Goal: Task Accomplishment & Management: Manage account settings

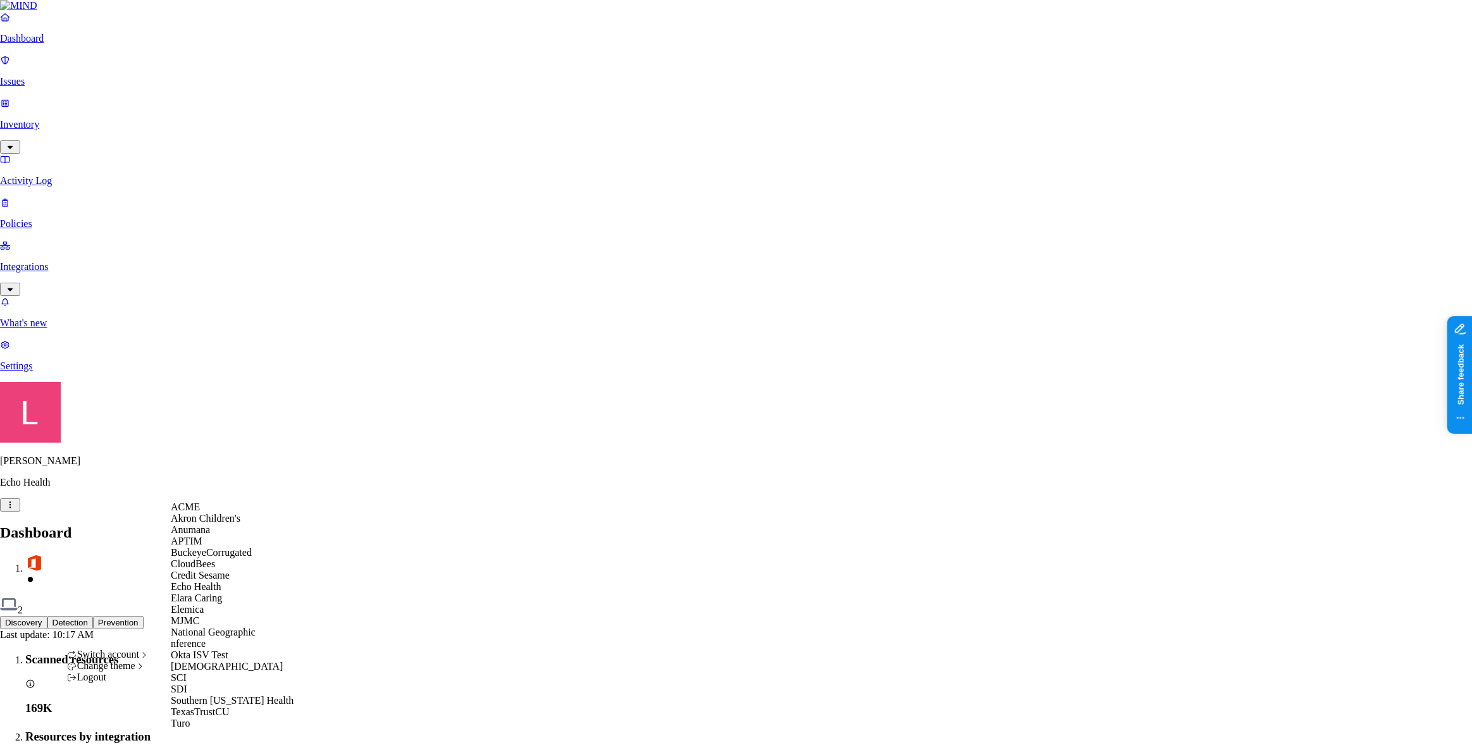
scroll to position [218, 0]
click at [213, 661] on div "Samsara" at bounding box center [232, 666] width 123 height 11
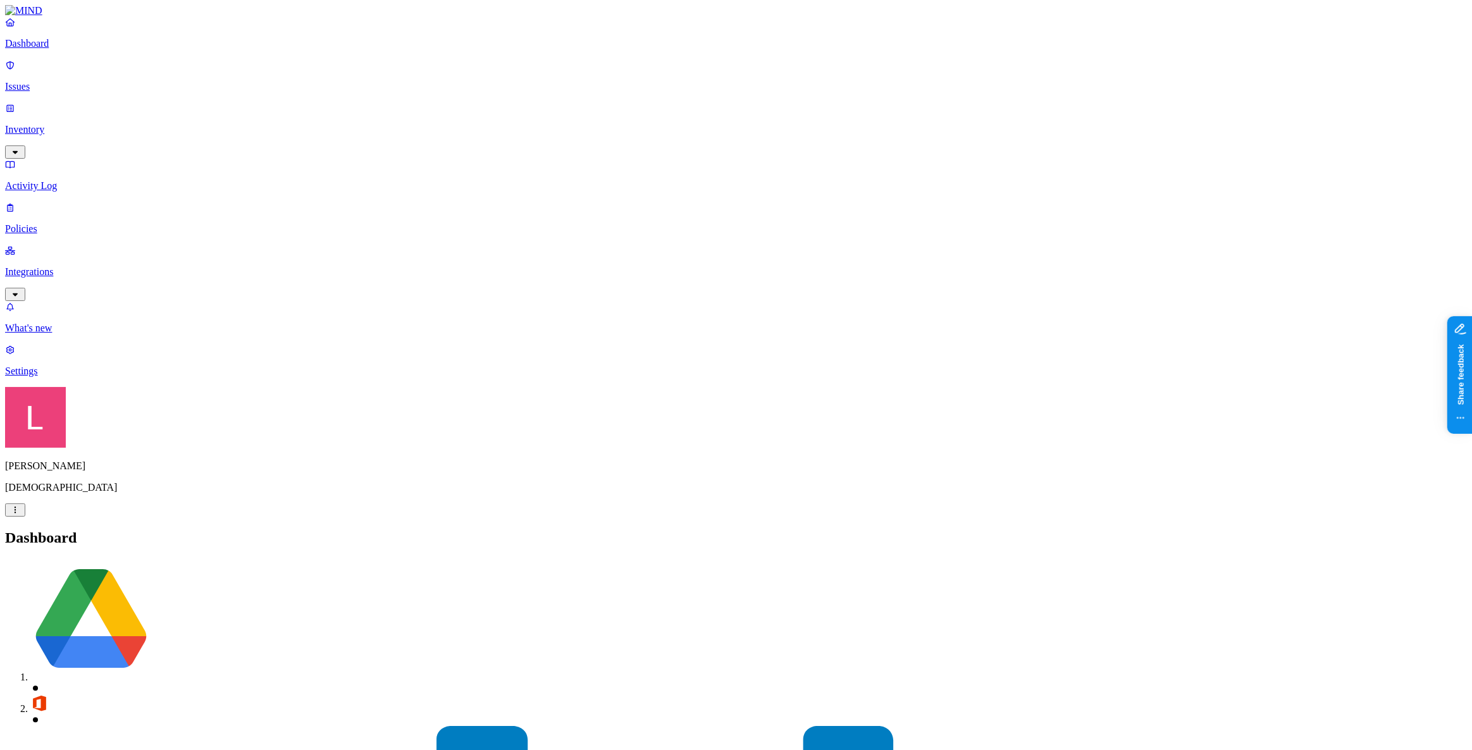
click at [73, 266] on p "Integrations" at bounding box center [736, 271] width 1462 height 11
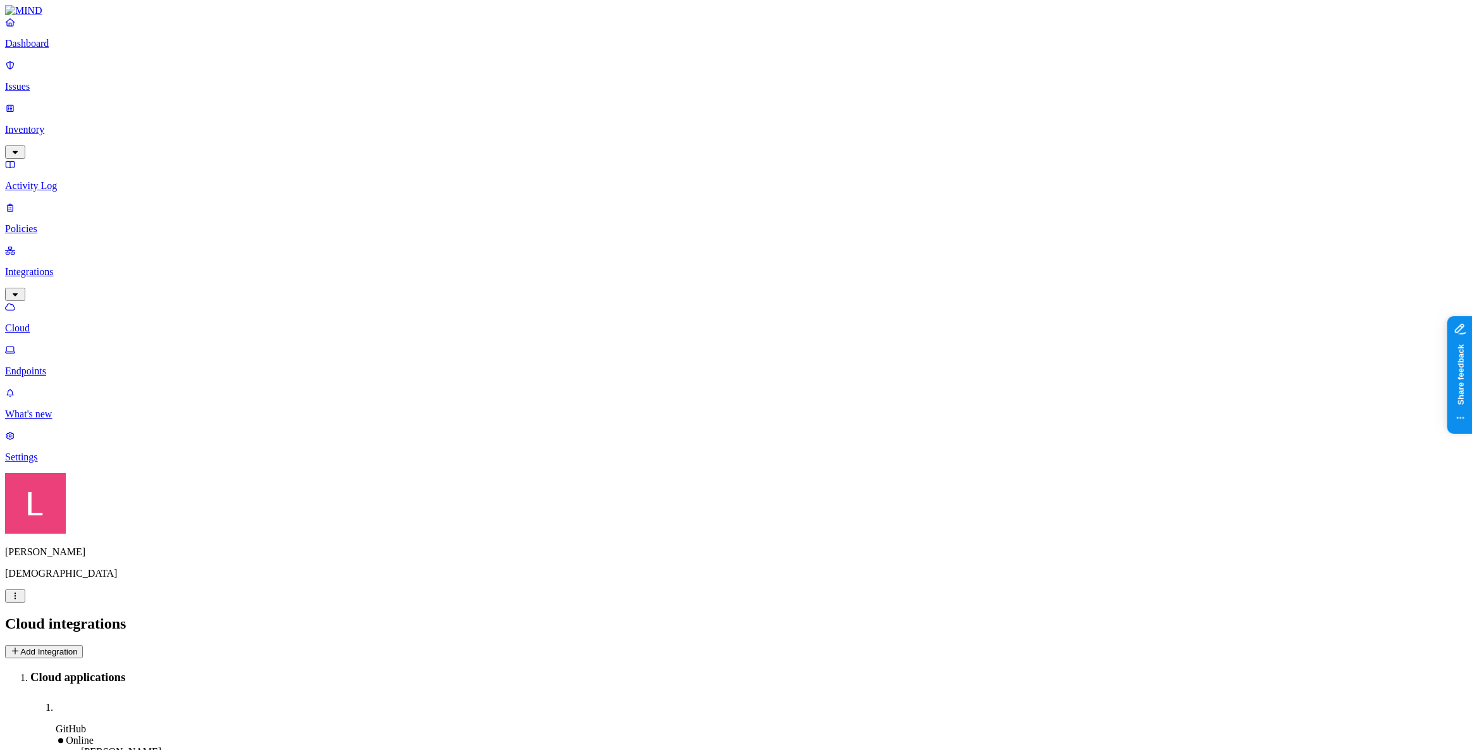
click at [64, 223] on p "Policies" at bounding box center [736, 228] width 1462 height 11
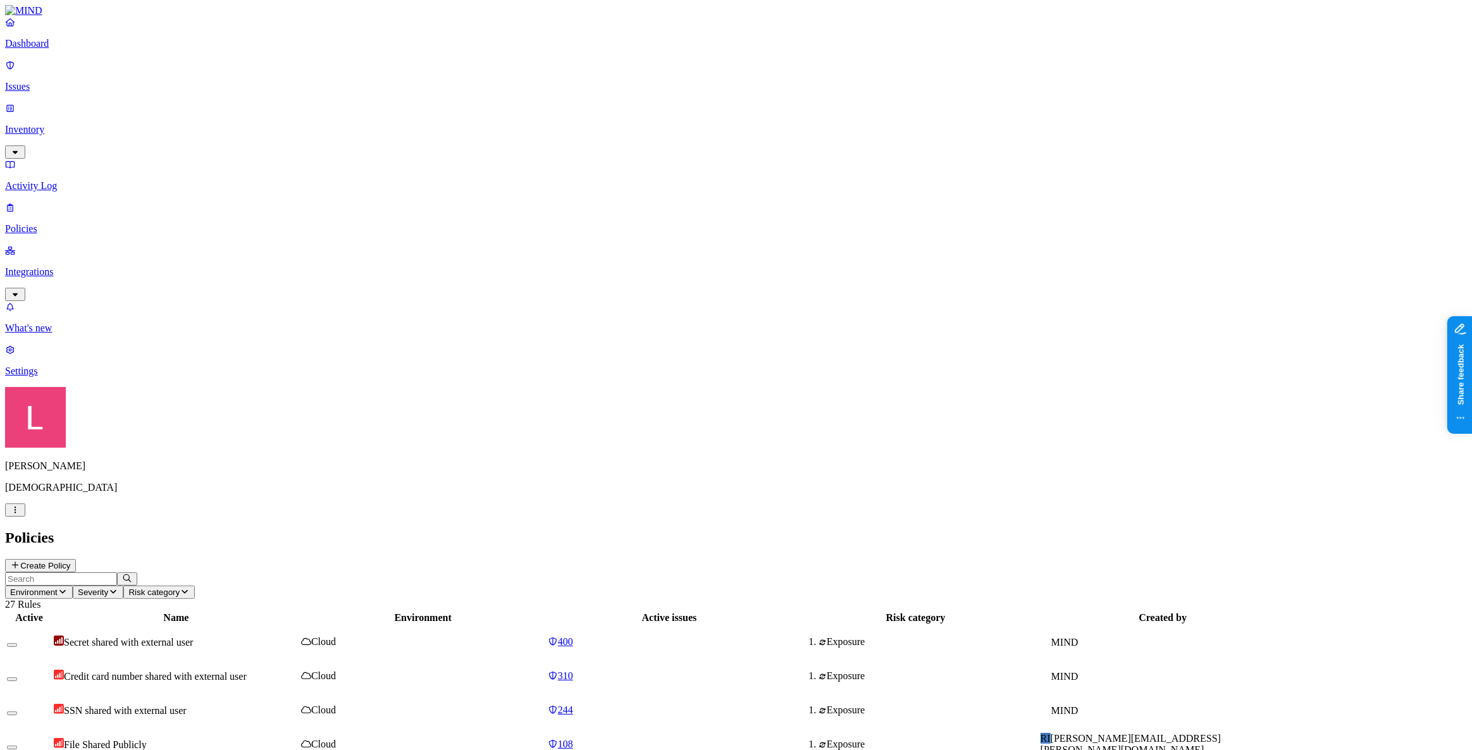
click at [65, 82] on p "Issues" at bounding box center [736, 86] width 1462 height 11
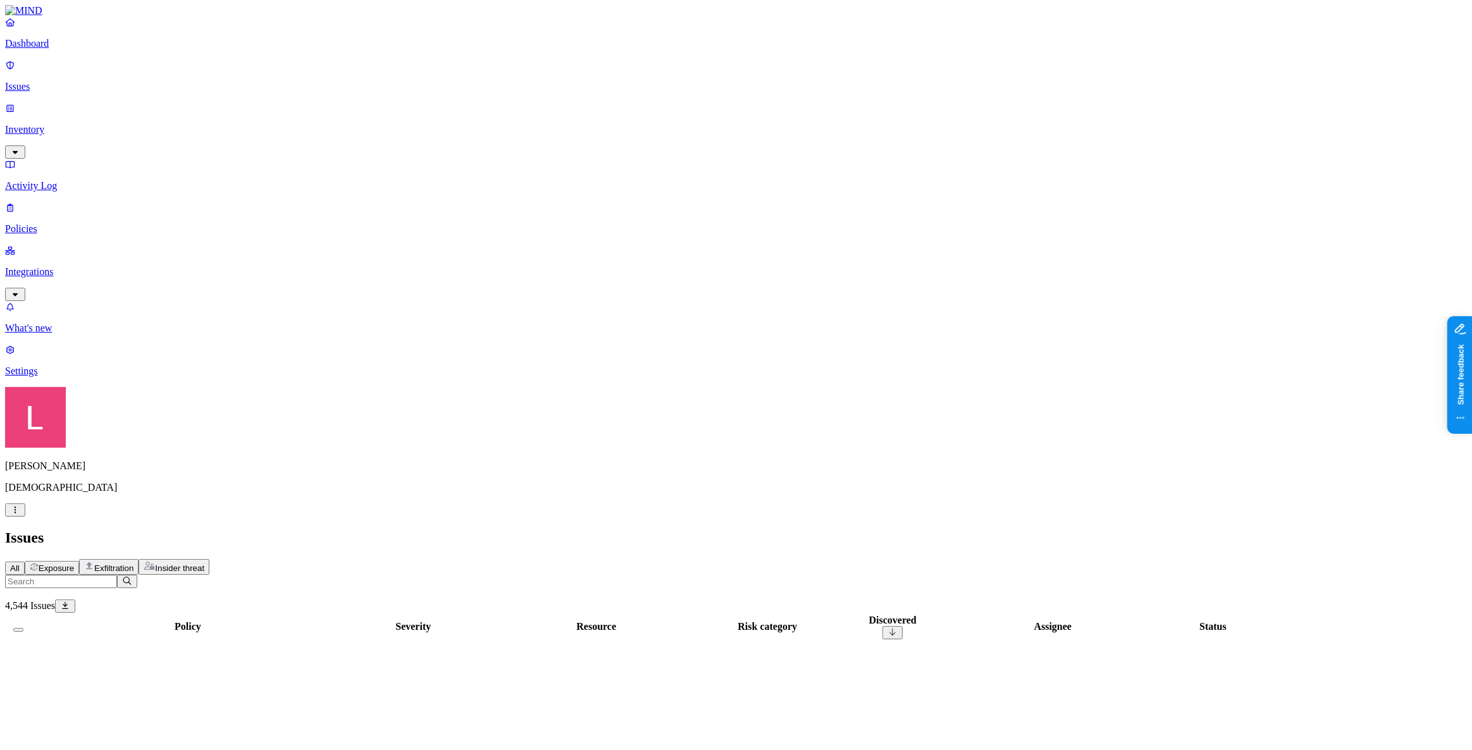
click at [133, 564] on span "Exfiltration" at bounding box center [113, 568] width 39 height 9
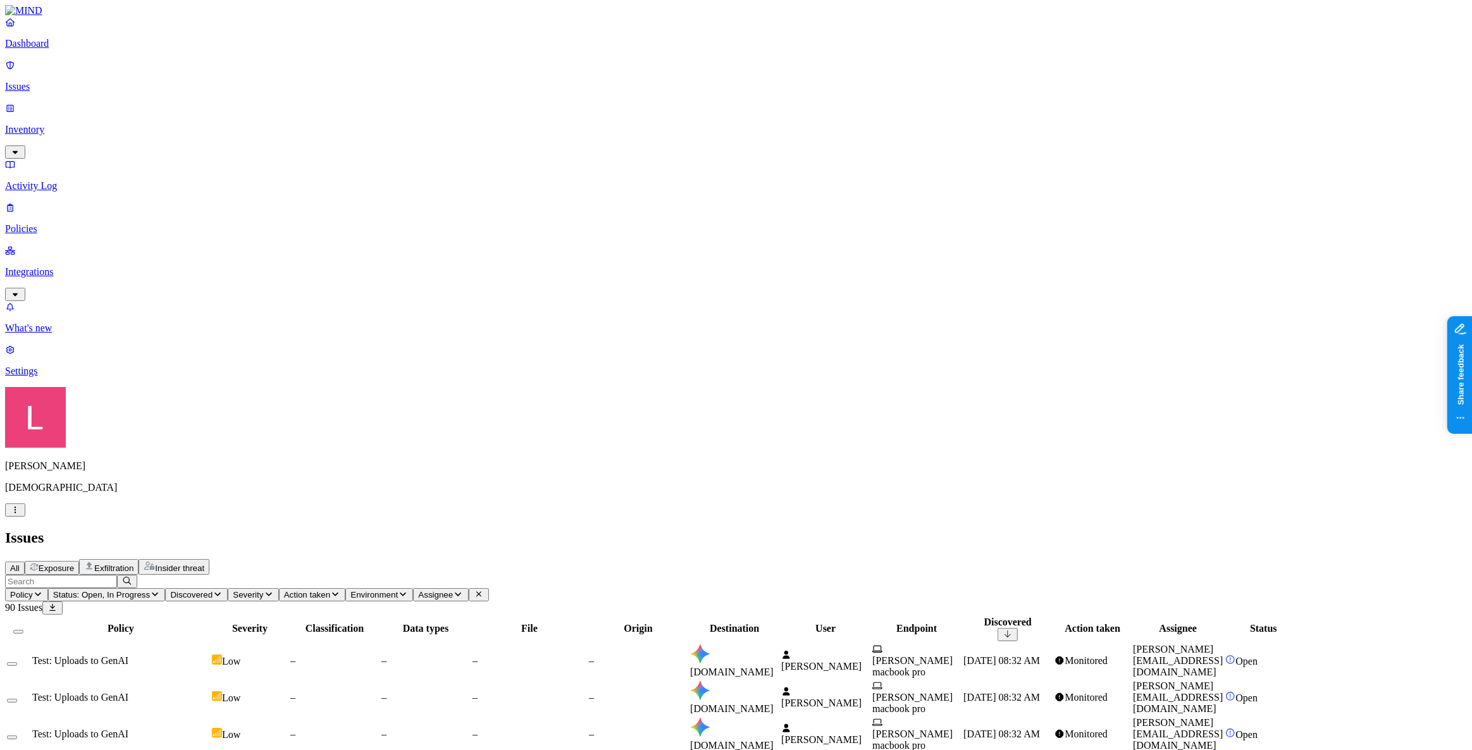
click at [150, 590] on span "Status: Open, In Progress" at bounding box center [101, 594] width 97 height 9
click at [331, 189] on button "button" at bounding box center [336, 191] width 10 height 4
click at [577, 529] on h2 "Issues" at bounding box center [736, 537] width 1462 height 17
click at [710, 729] on span at bounding box center [700, 734] width 20 height 11
drag, startPoint x: 841, startPoint y: 13, endPoint x: 848, endPoint y: 54, distance: 41.6
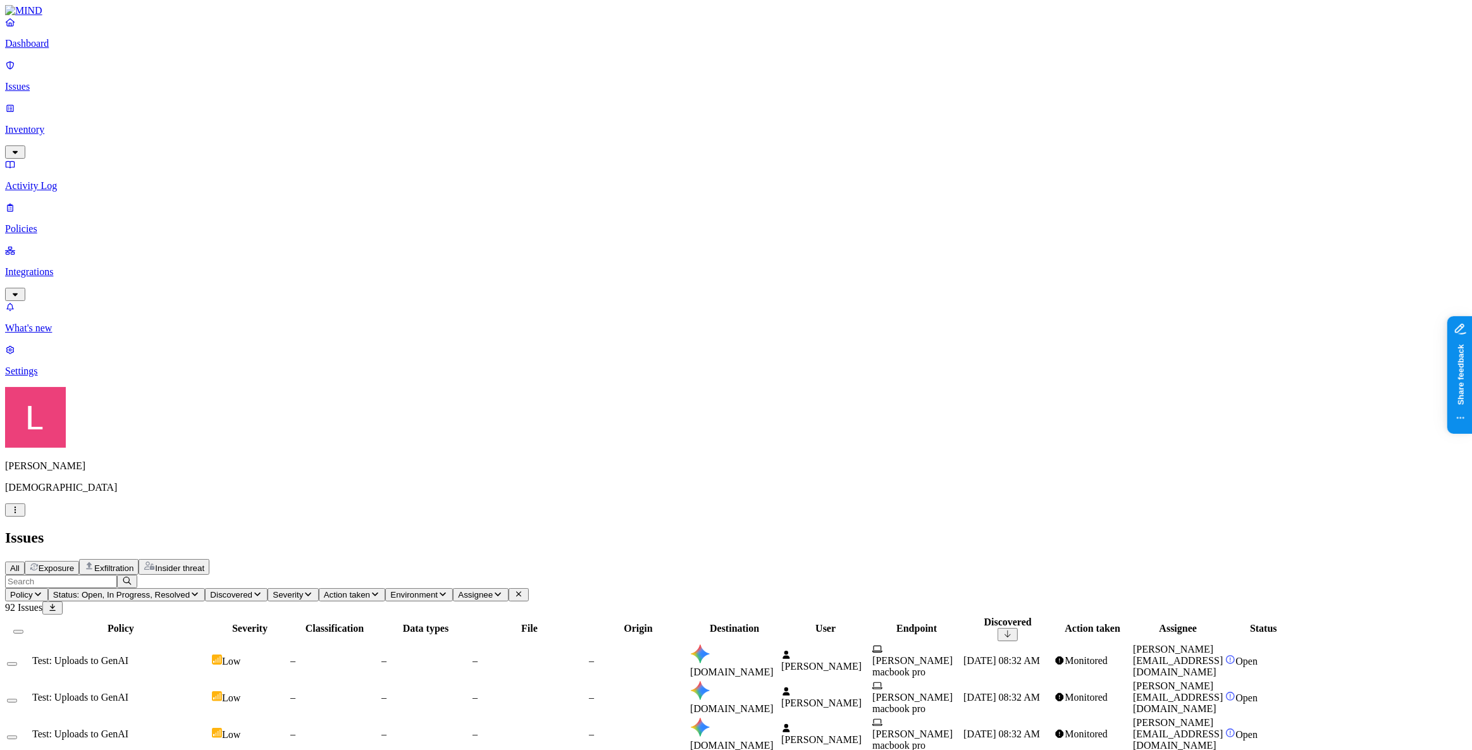
click at [841, 529] on h2 "Issues" at bounding box center [736, 537] width 1462 height 17
click at [587, 643] on td "–" at bounding box center [529, 660] width 115 height 35
click at [79, 561] on button "Exposure" at bounding box center [52, 568] width 54 height 14
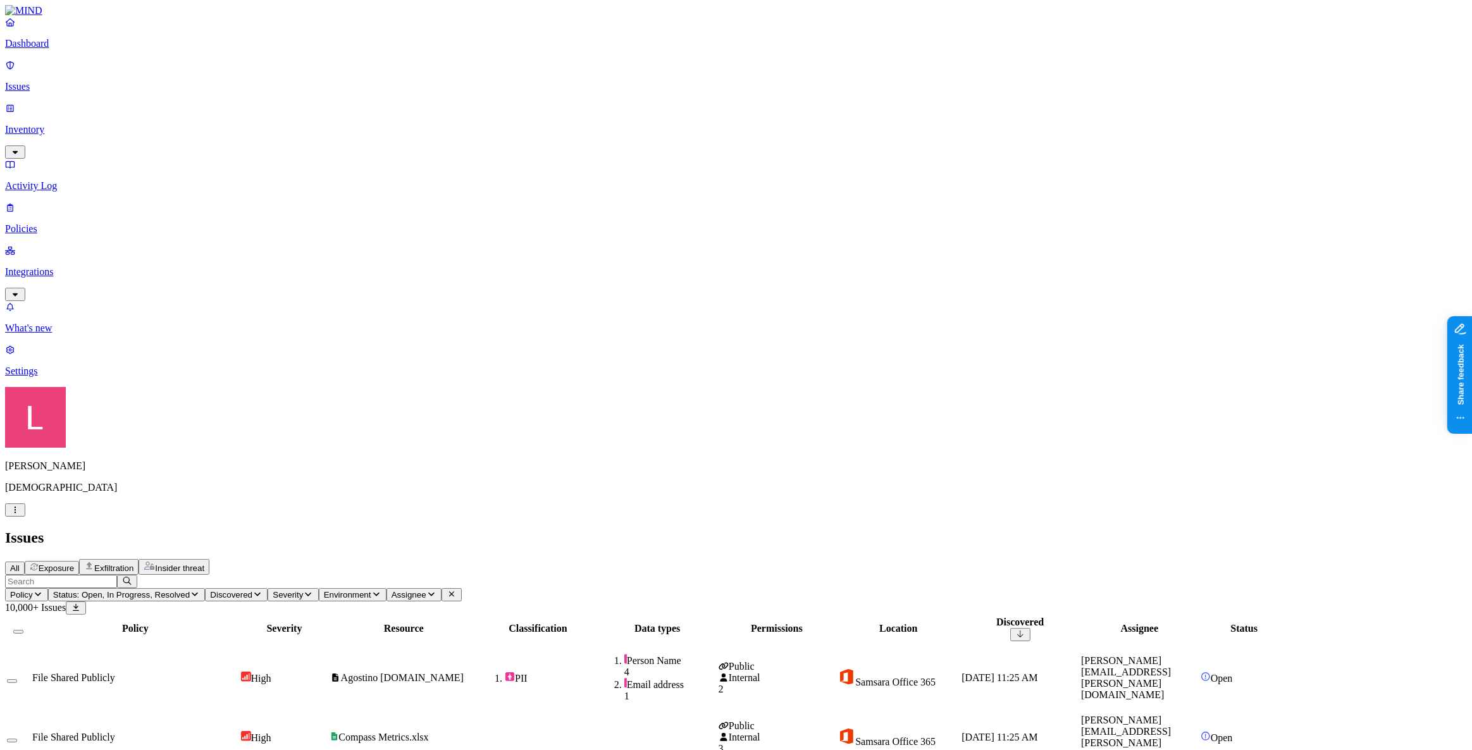
click at [328, 672] on div "High" at bounding box center [284, 678] width 87 height 13
click at [238, 732] on div "File Shared Publicly" at bounding box center [135, 737] width 206 height 11
click at [62, 49] on p "Dashboard" at bounding box center [736, 43] width 1462 height 11
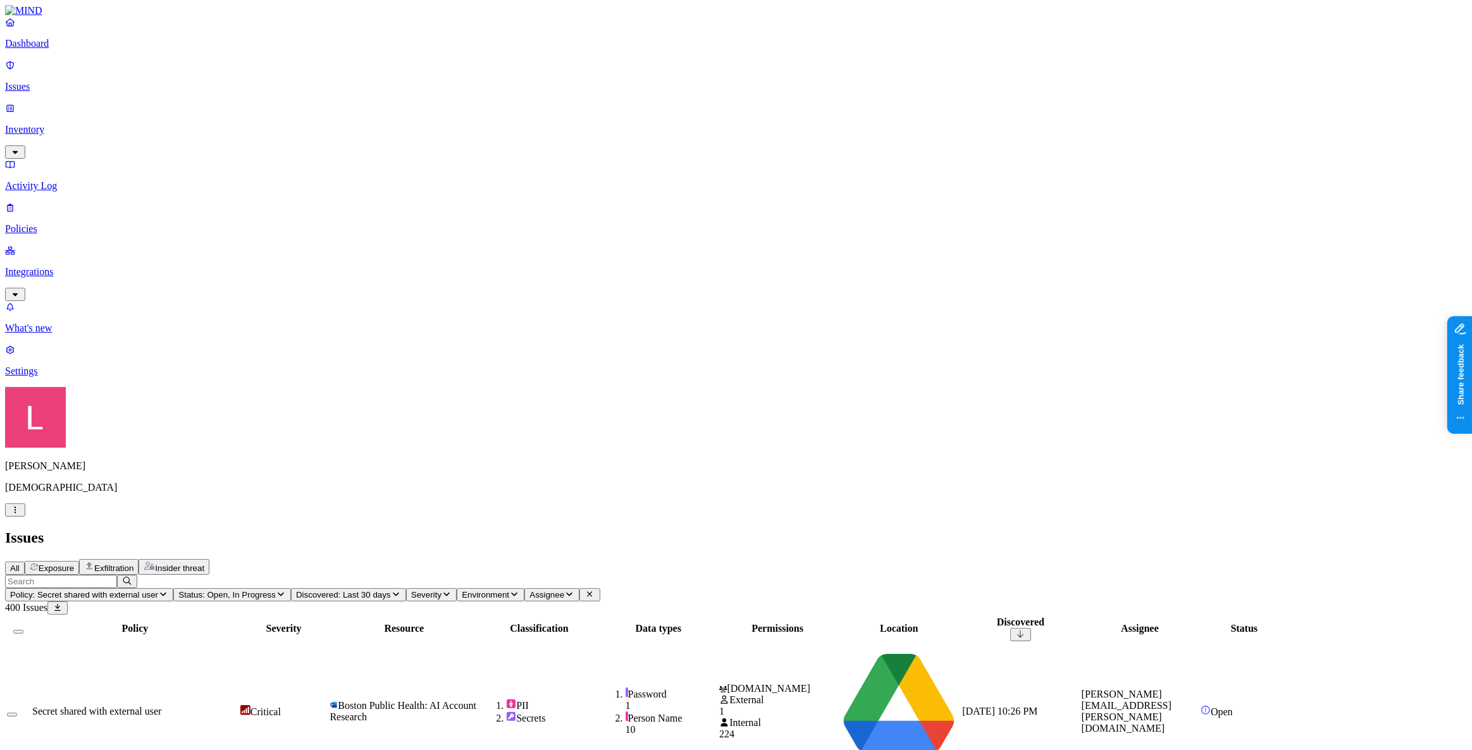
click at [476, 700] on span "Boston Public Health: AI Account Research" at bounding box center [403, 711] width 147 height 22
click at [81, 49] on p "Dashboard" at bounding box center [736, 43] width 1462 height 11
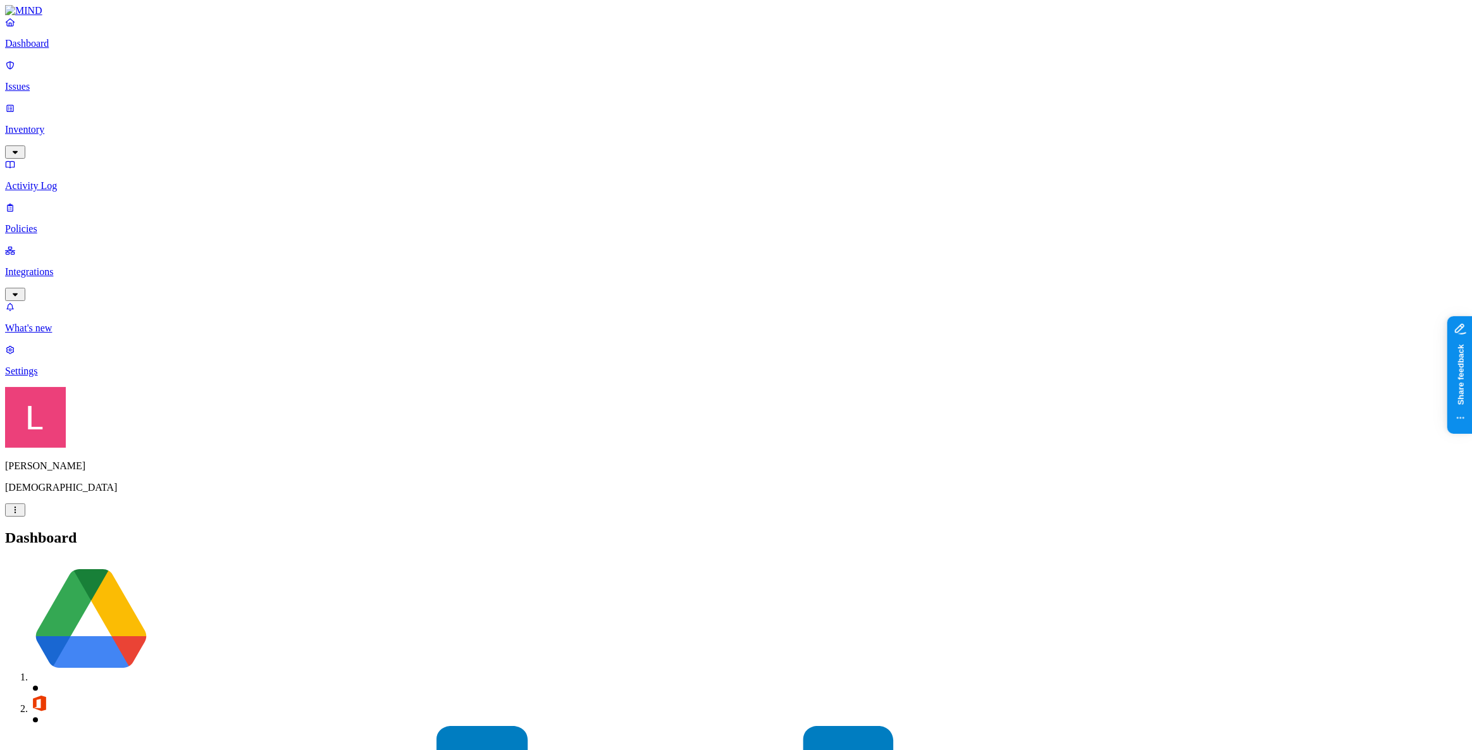
click at [95, 377] on link "Settings" at bounding box center [736, 360] width 1462 height 33
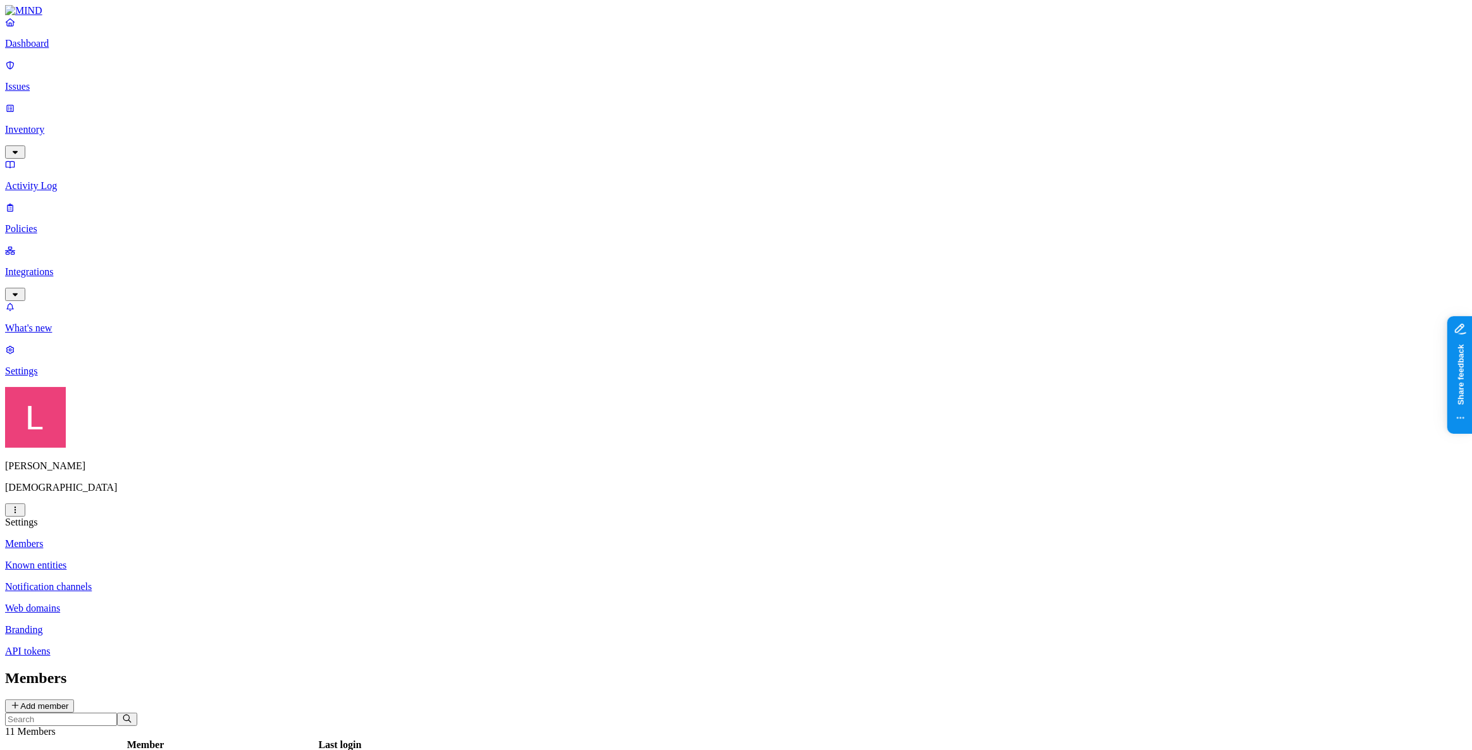
click at [58, 81] on p "Issues" at bounding box center [736, 86] width 1462 height 11
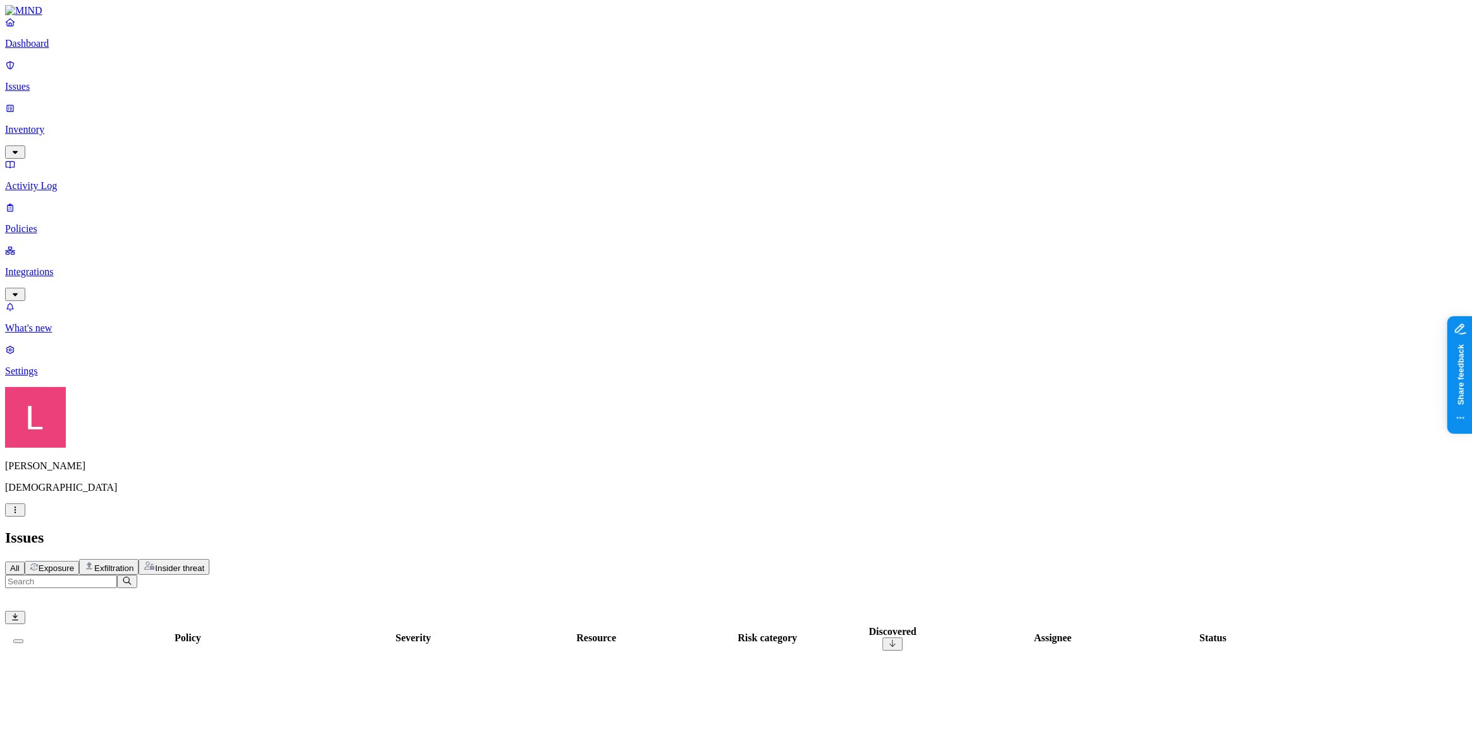
click at [59, 124] on p "Inventory" at bounding box center [736, 129] width 1462 height 11
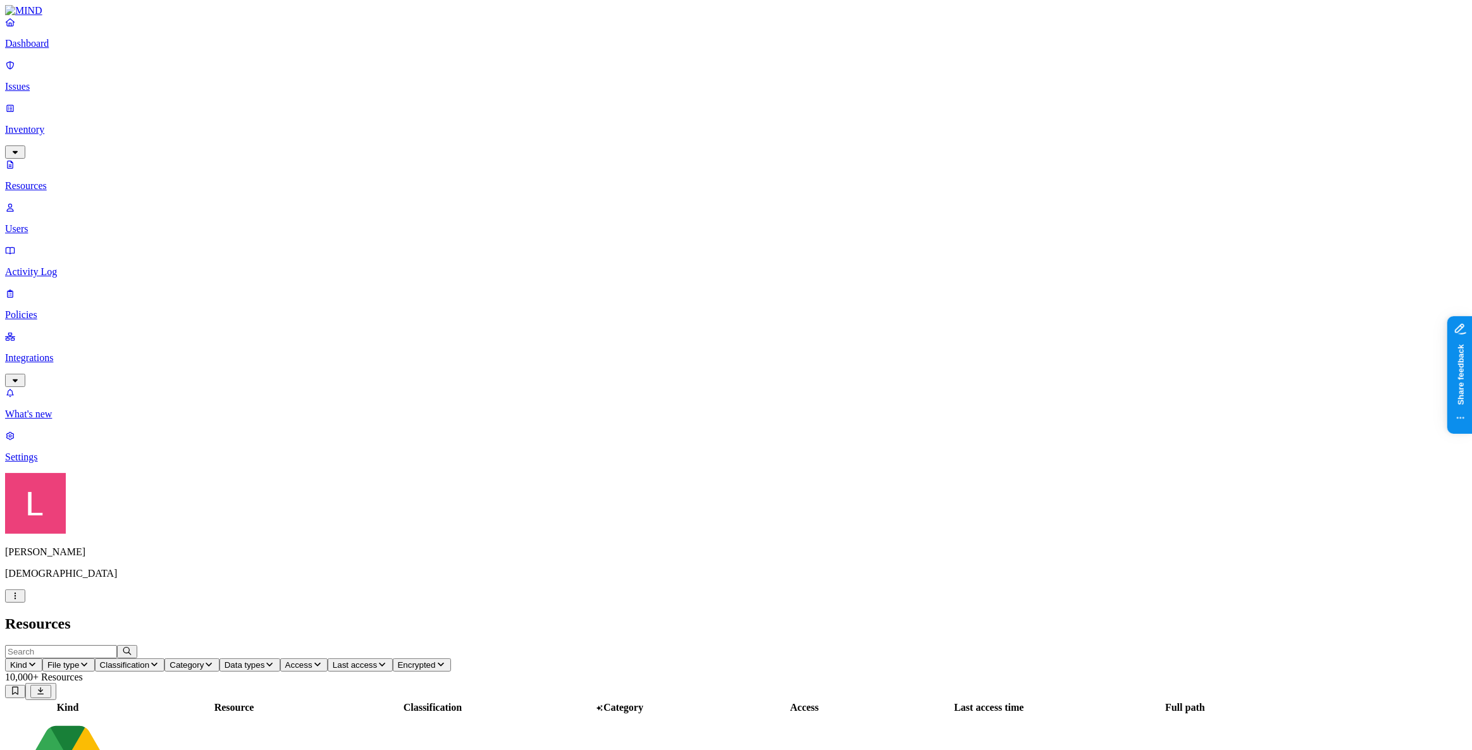
click at [117, 645] on input "text" at bounding box center [61, 651] width 112 height 13
click at [117, 645] on input "mind.io" at bounding box center [61, 651] width 112 height 13
drag, startPoint x: 218, startPoint y: 45, endPoint x: 110, endPoint y: 44, distance: 108.2
click at [110, 44] on div "Dashboard Issues Inventory Resources Users Activity Log Policies Integrations W…" at bounding box center [736, 613] width 1462 height 1216
type input "mind.io"
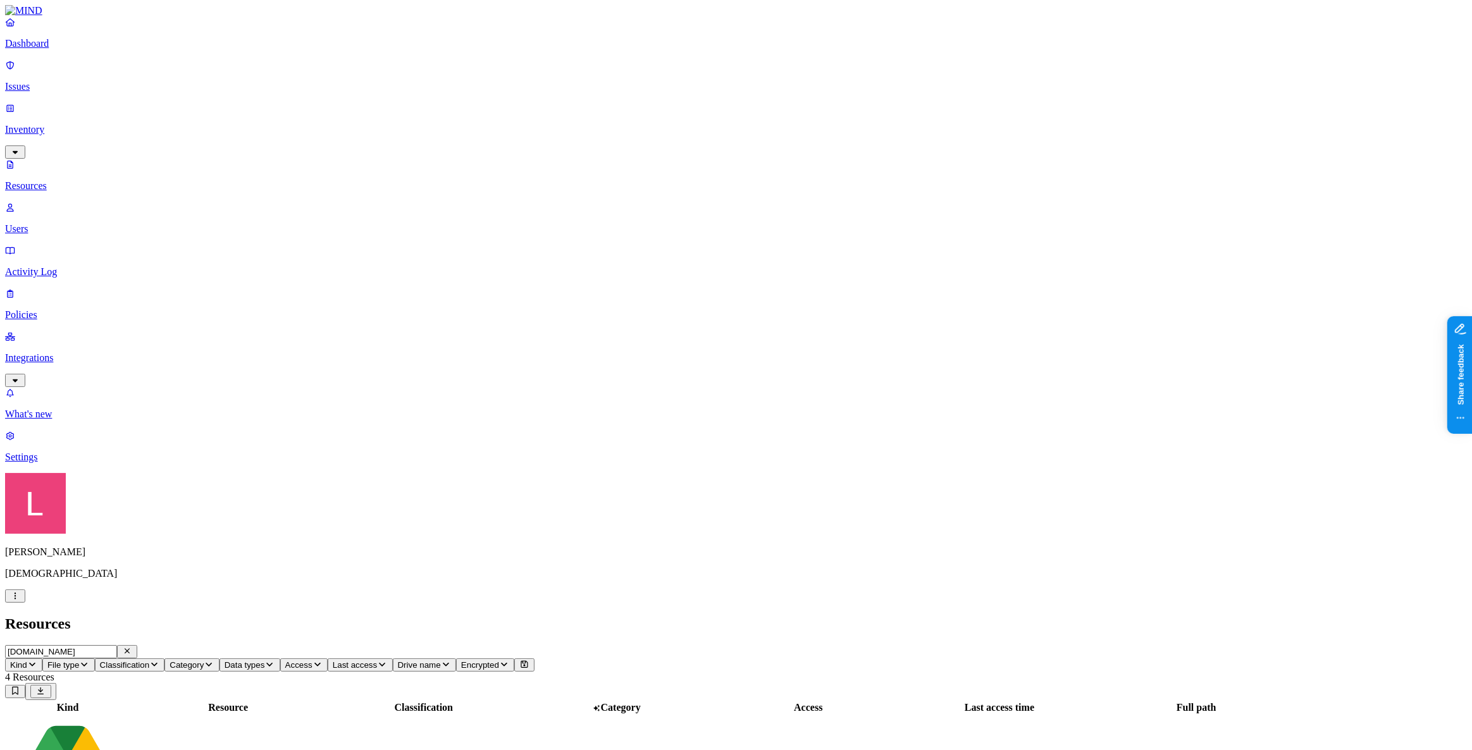
click at [14, 463] on link "Settings" at bounding box center [736, 446] width 1462 height 33
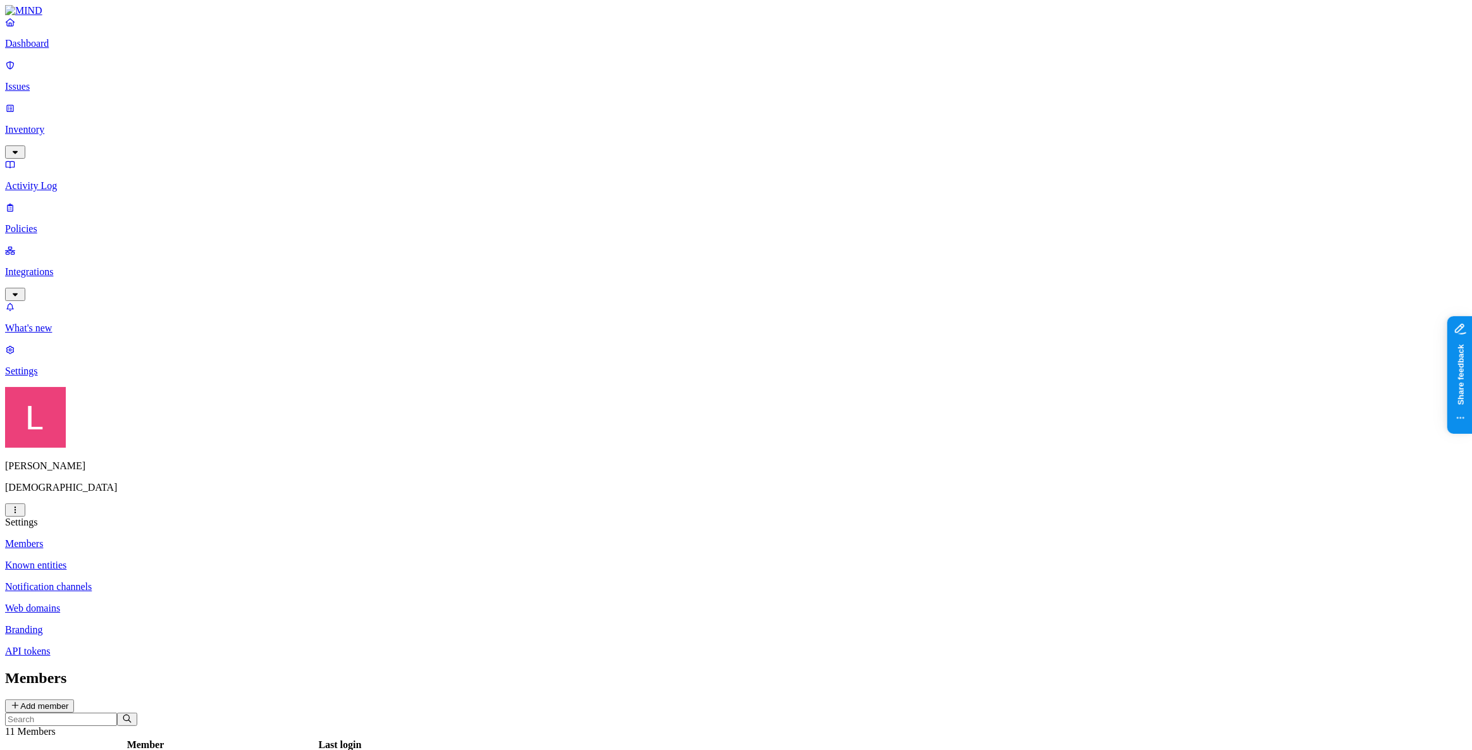
click at [22, 68] on link "Issues" at bounding box center [736, 75] width 1462 height 33
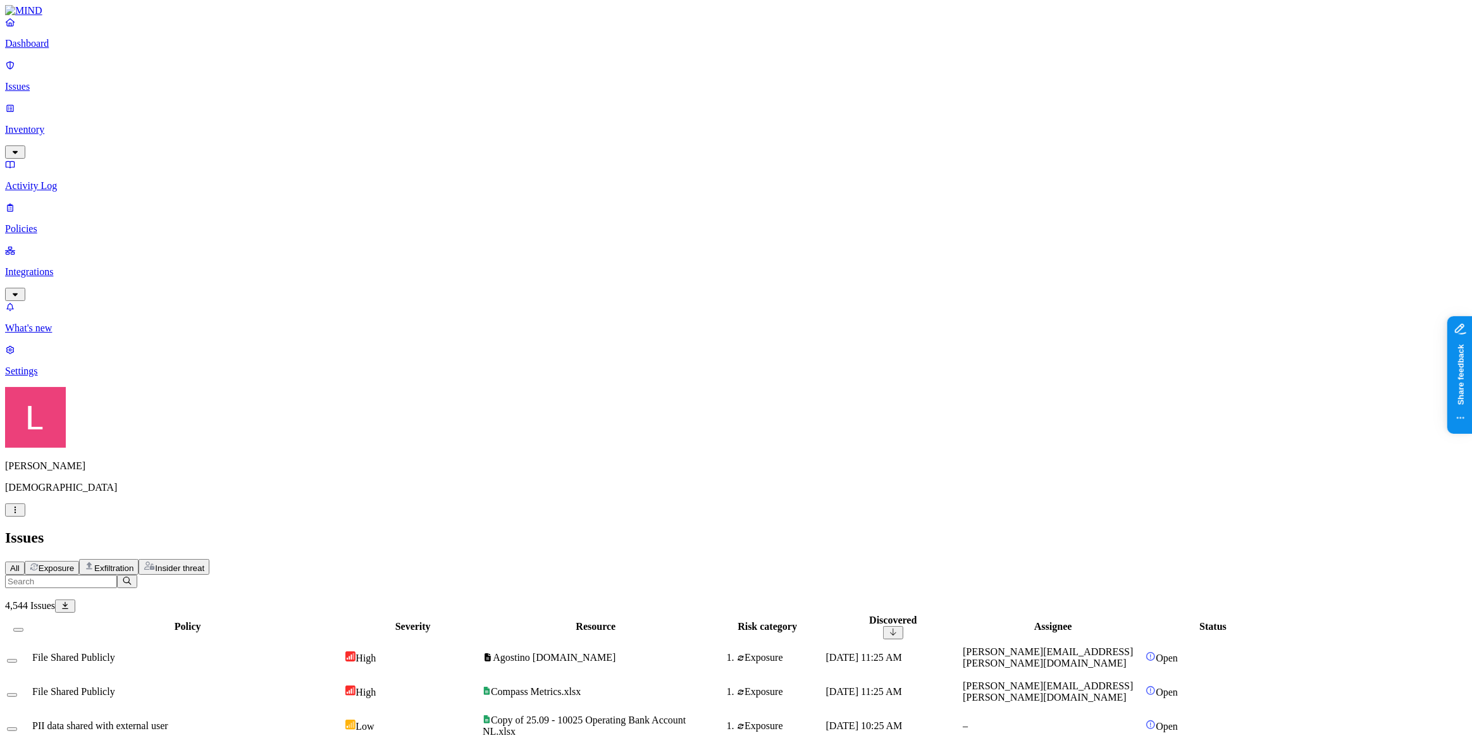
click at [139, 559] on button "Exfiltration" at bounding box center [108, 567] width 59 height 16
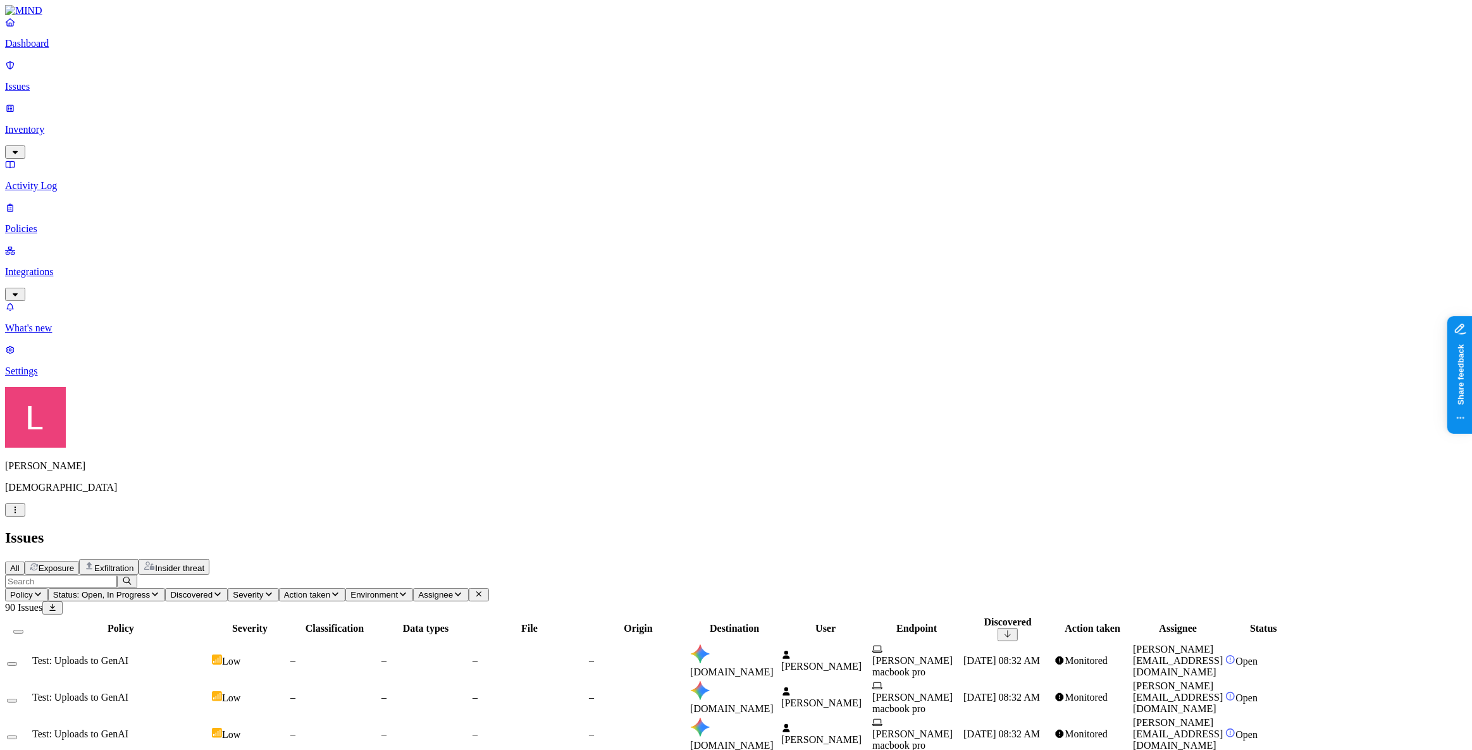
drag, startPoint x: 1194, startPoint y: 101, endPoint x: 1260, endPoint y: 108, distance: 66.2
click at [1118, 641] on div at bounding box center [1073, 641] width 89 height 0
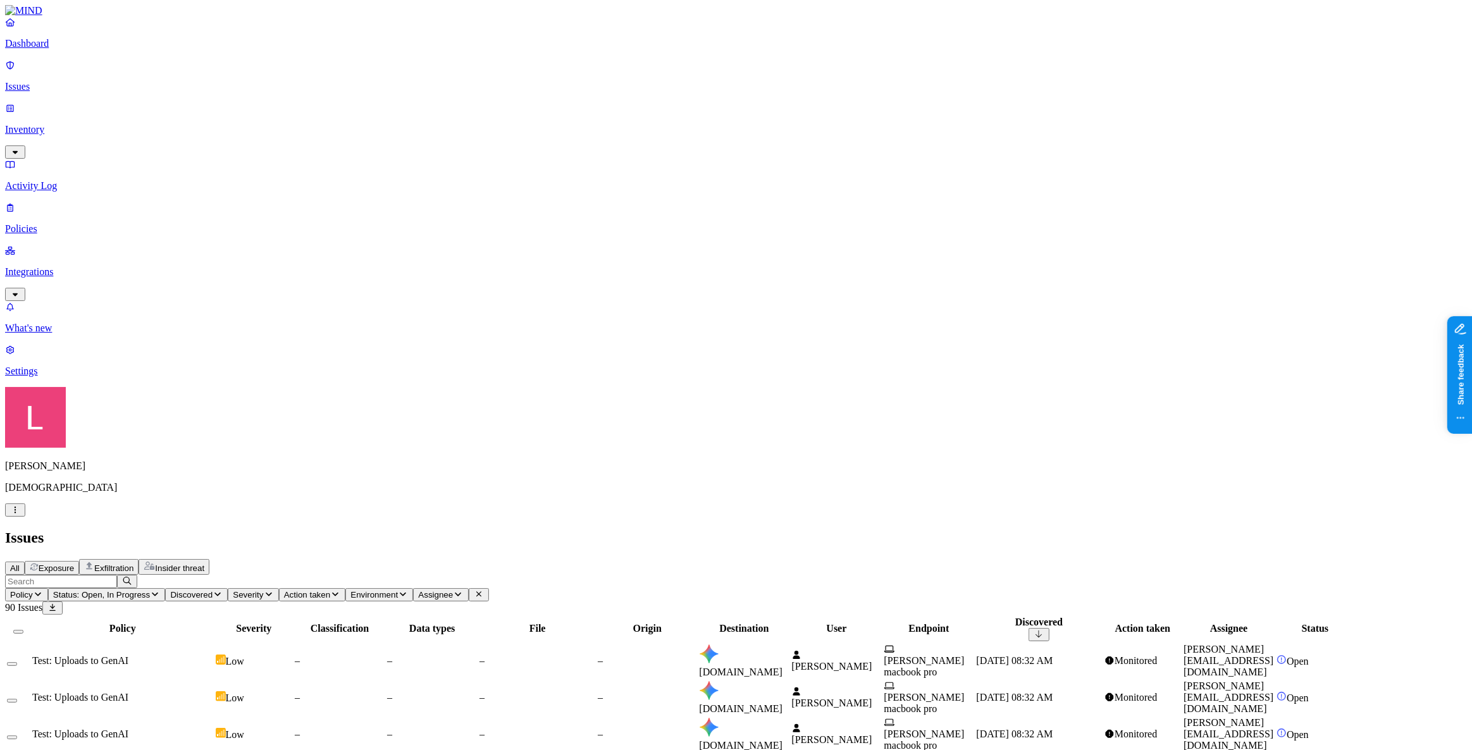
click at [385, 655] on div "–" at bounding box center [340, 660] width 90 height 11
click at [54, 223] on p "Policies" at bounding box center [736, 228] width 1462 height 11
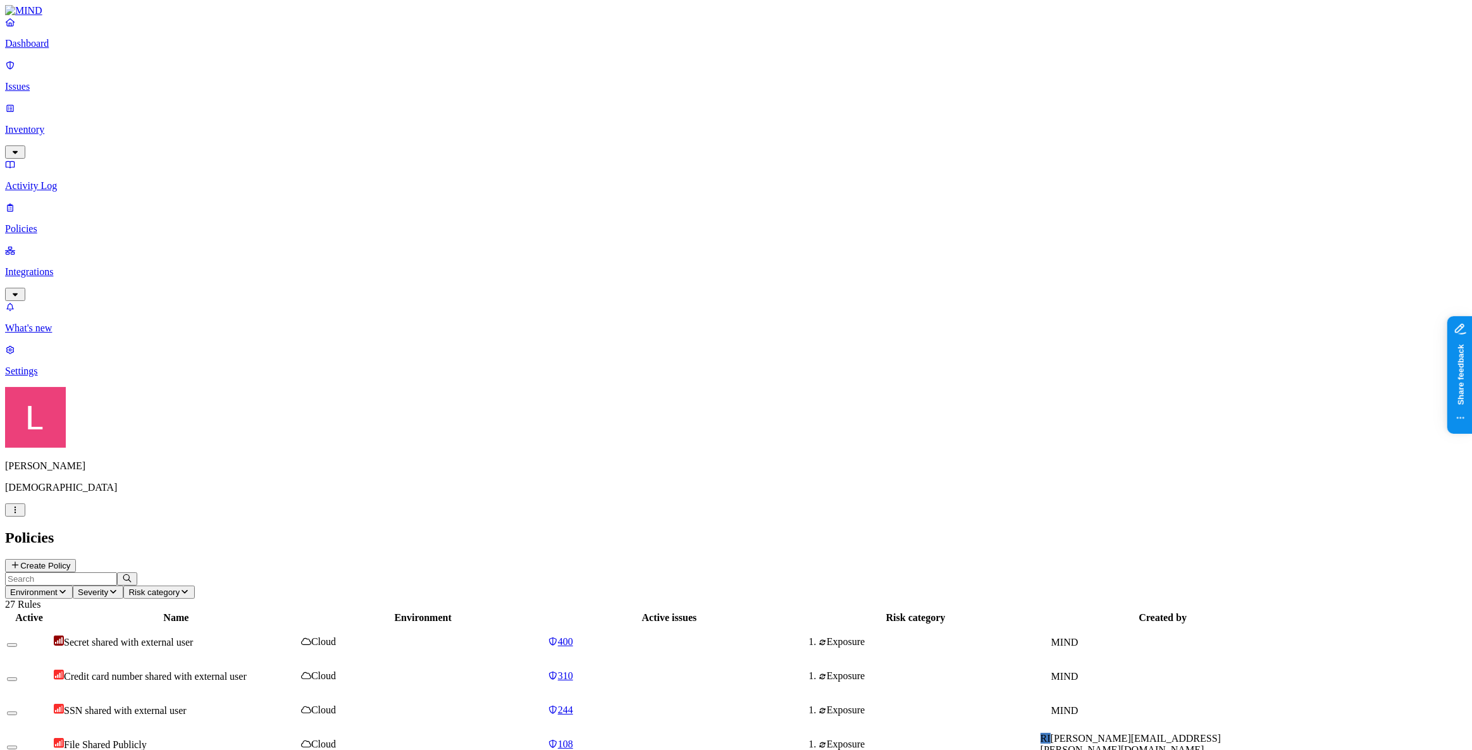
click at [117, 572] on input "text" at bounding box center [61, 578] width 112 height 13
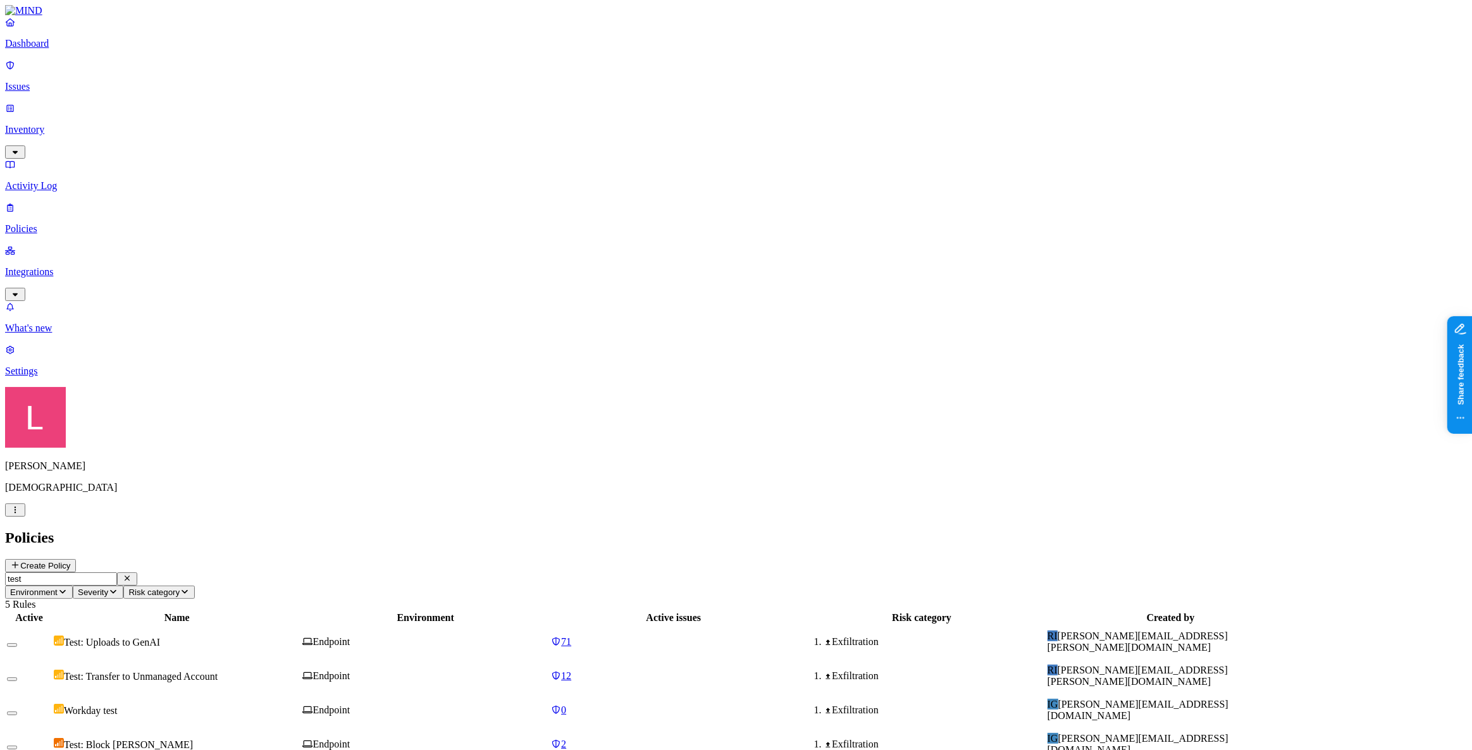
type input "test"
click at [300, 636] on div "Test: Uploads to GenAI" at bounding box center [177, 642] width 246 height 13
click at [63, 49] on p "Dashboard" at bounding box center [736, 43] width 1462 height 11
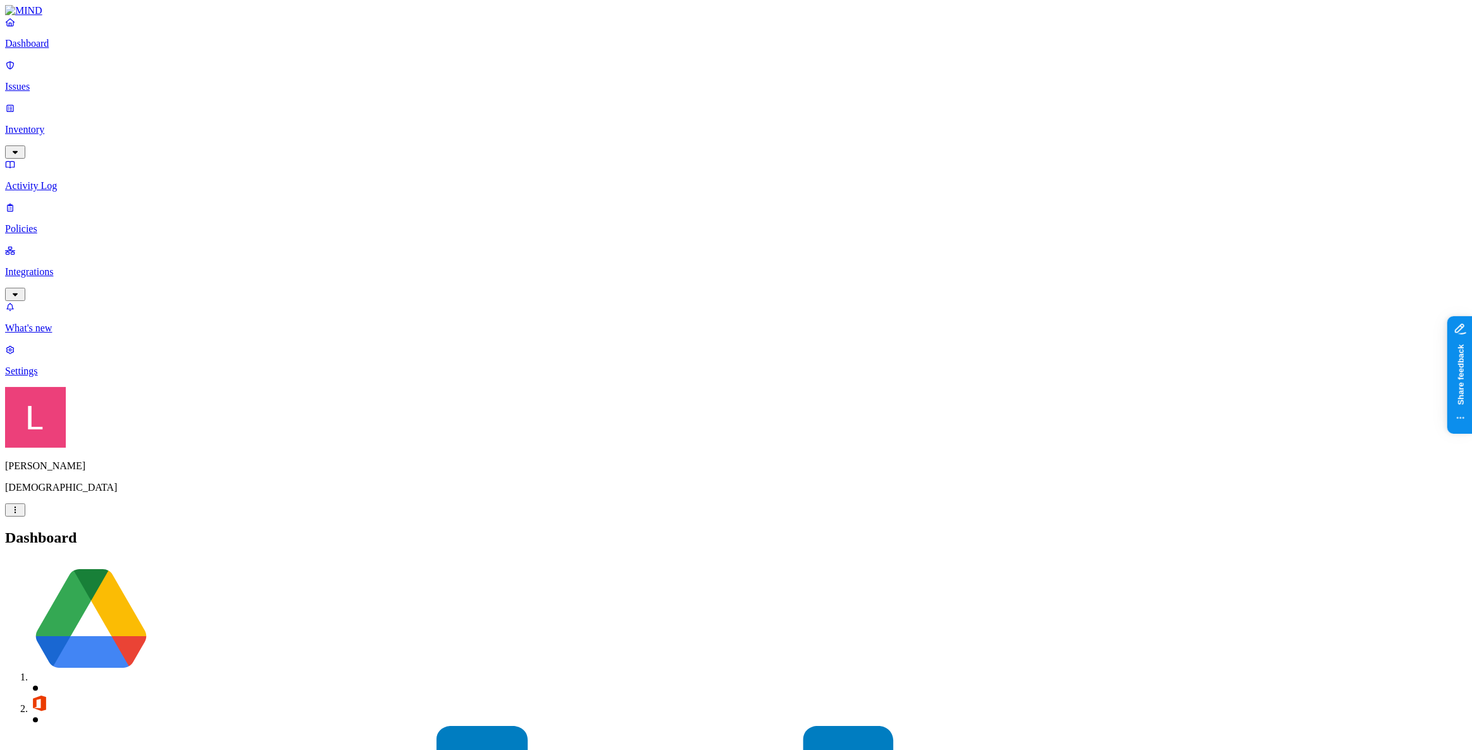
click at [78, 223] on p "Policies" at bounding box center [736, 228] width 1462 height 11
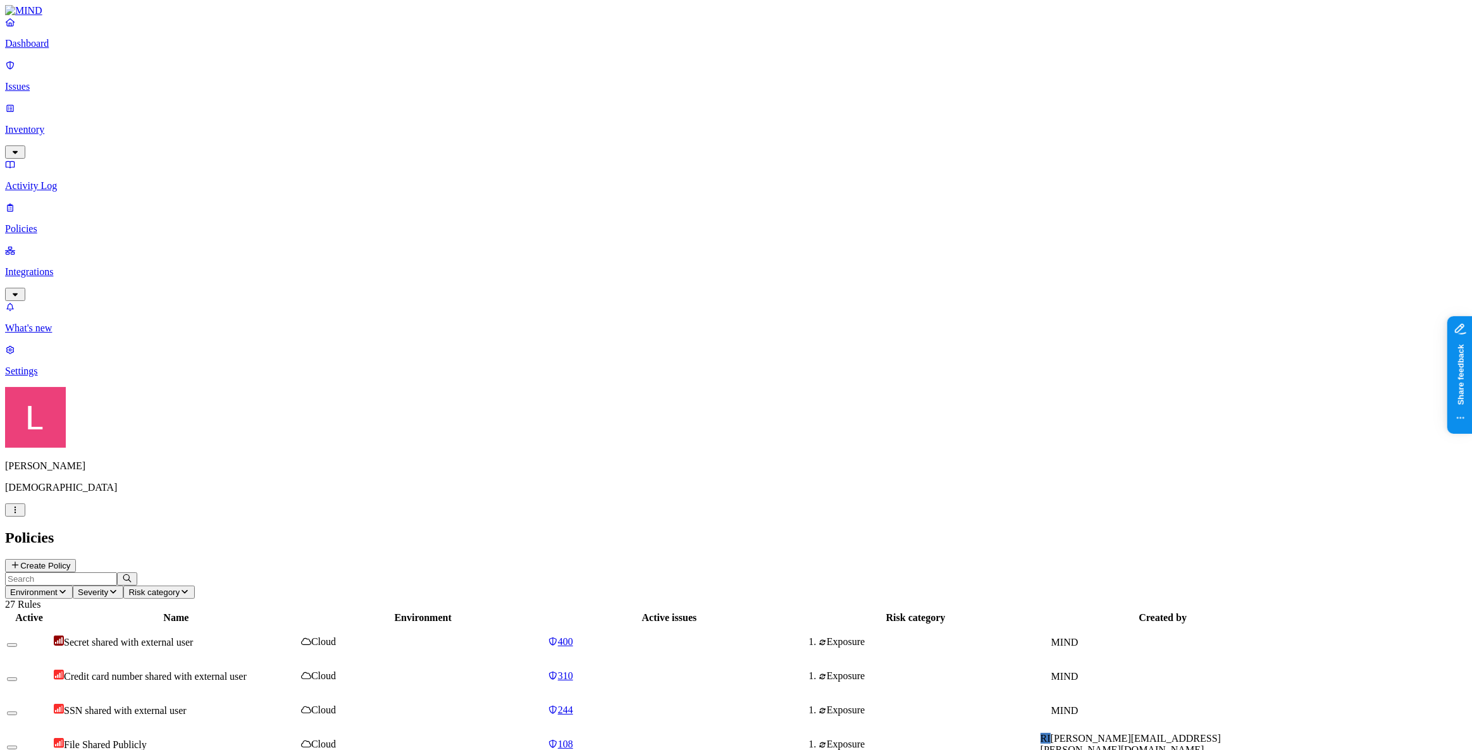
click at [85, 124] on p "Inventory" at bounding box center [736, 129] width 1462 height 11
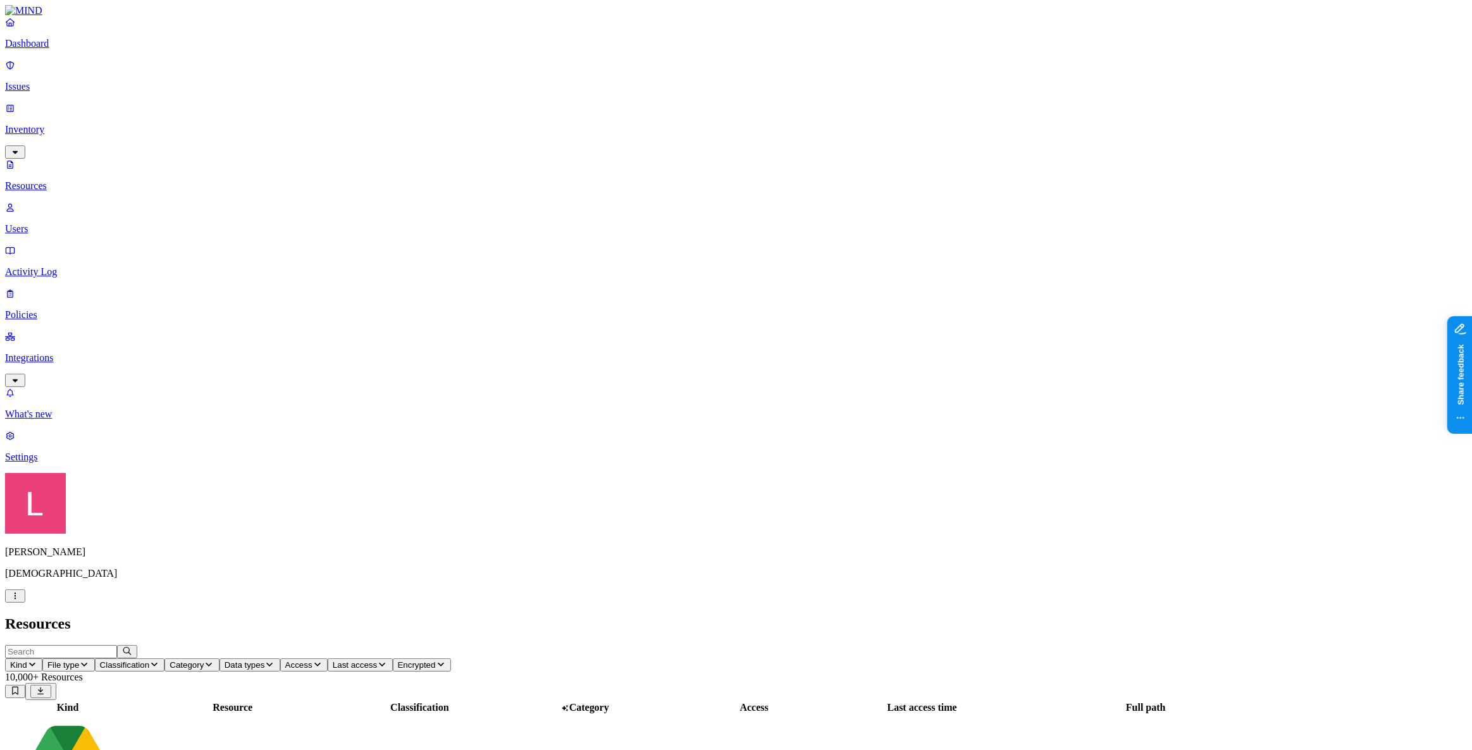
click at [117, 645] on input "text" at bounding box center [61, 651] width 112 height 13
type input "mind.io"
click at [20, 600] on icon "button" at bounding box center [15, 596] width 10 height 8
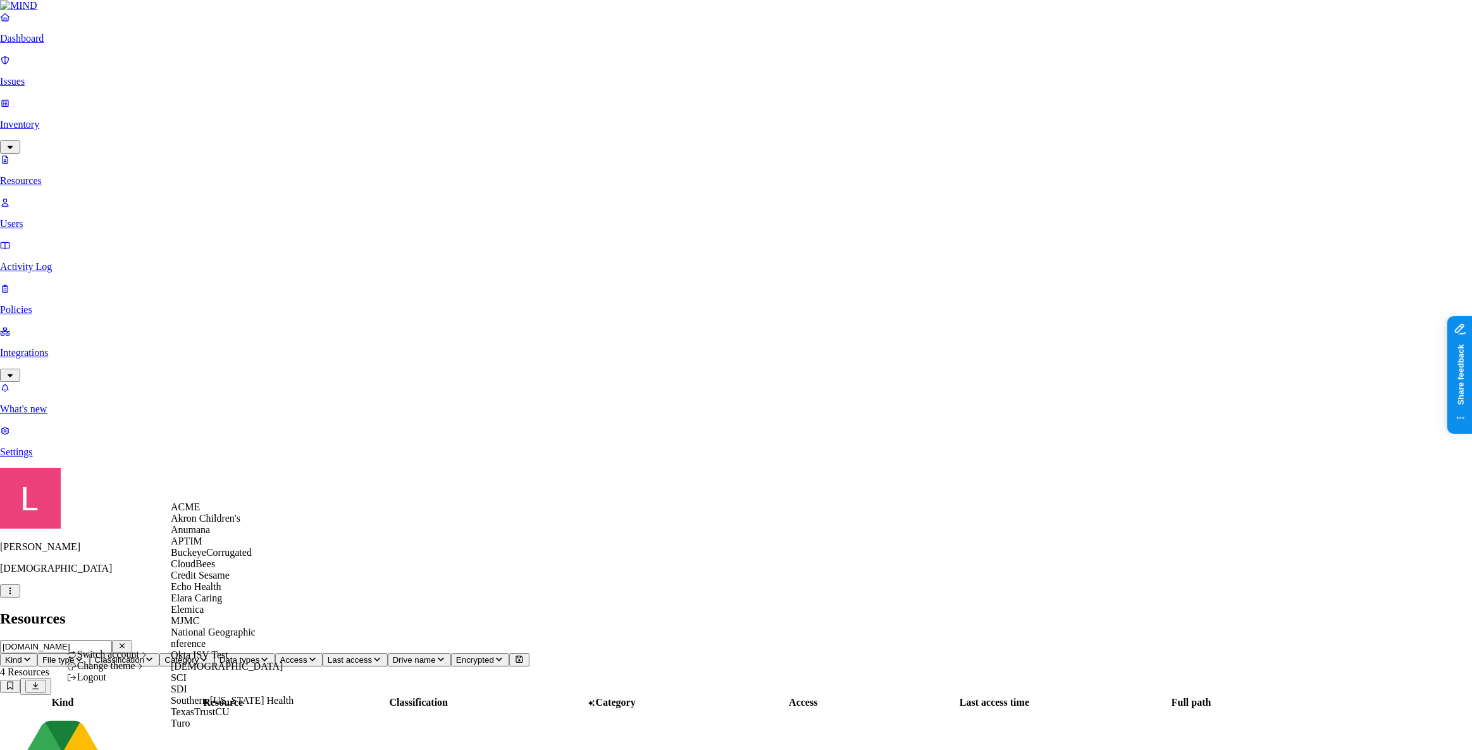
scroll to position [218, 0]
click at [213, 672] on div "SCI" at bounding box center [232, 677] width 123 height 11
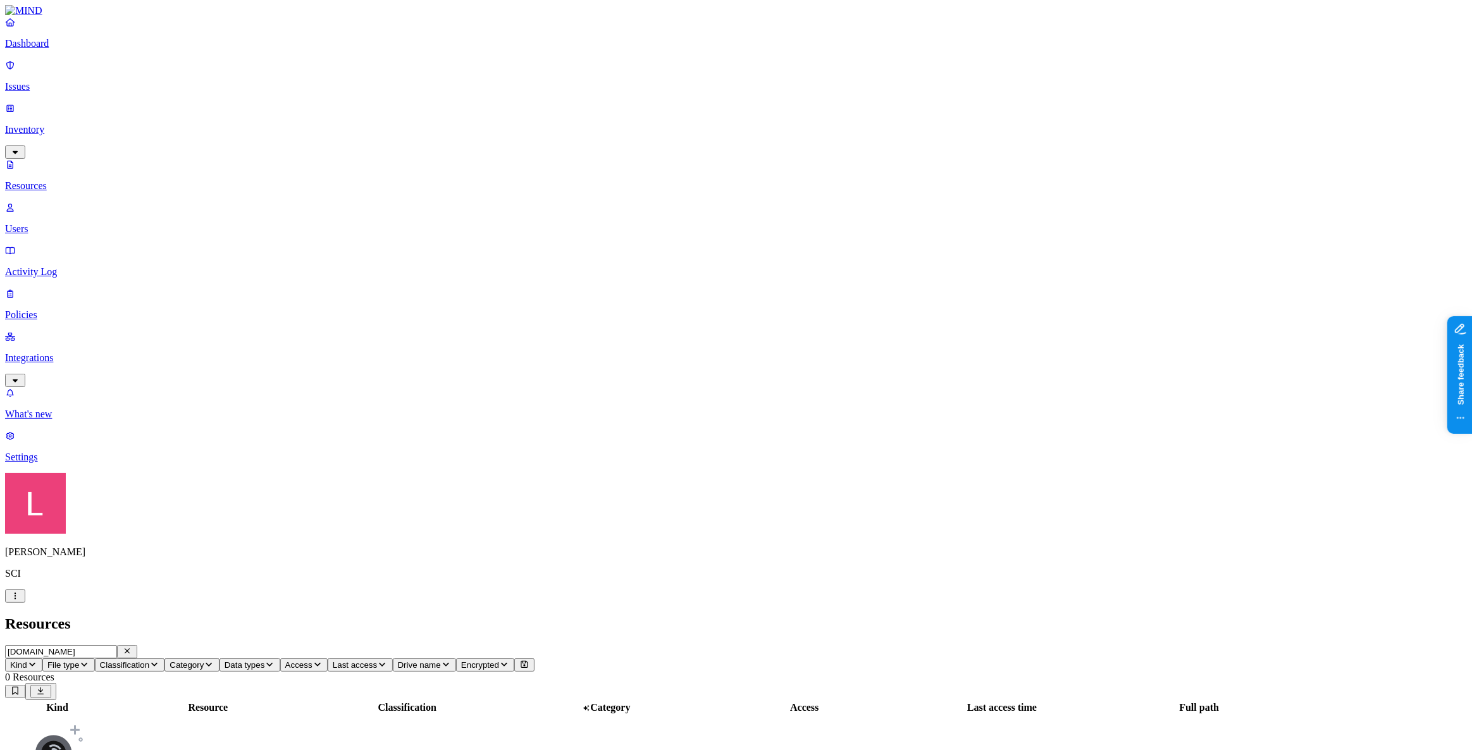
click at [65, 49] on p "Dashboard" at bounding box center [736, 43] width 1462 height 11
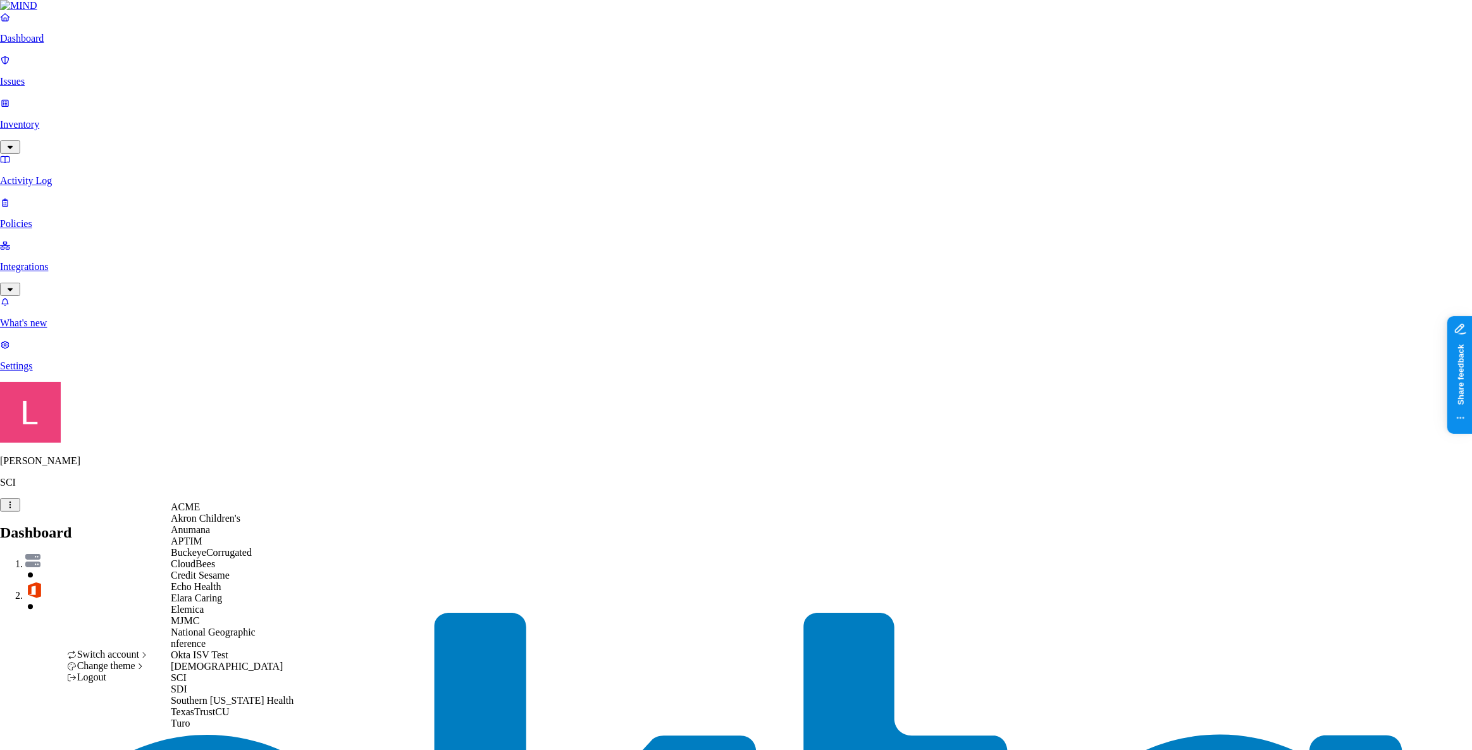
drag, startPoint x: 215, startPoint y: 514, endPoint x: 215, endPoint y: 263, distance: 250.5
click at [214, 513] on div "ACME" at bounding box center [232, 507] width 123 height 11
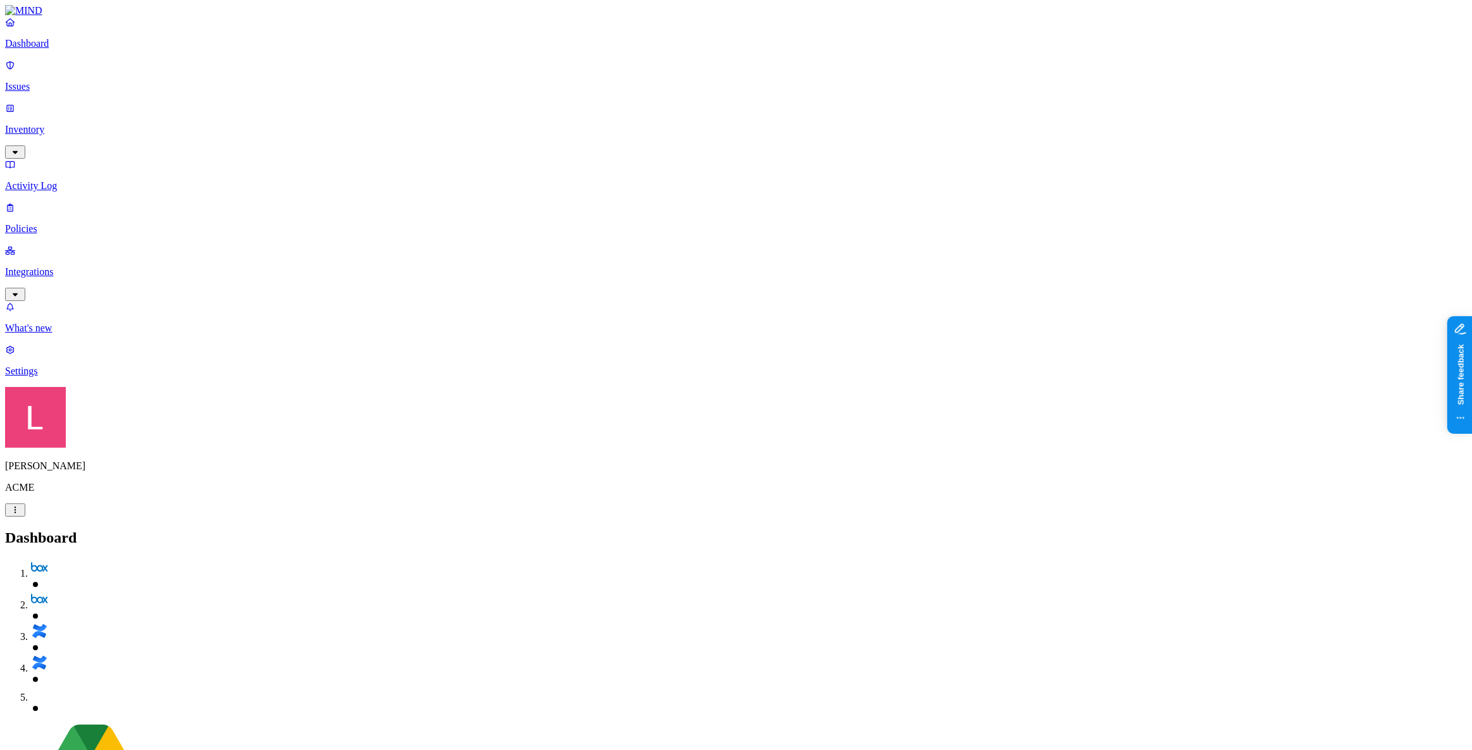
click at [66, 223] on p "Policies" at bounding box center [736, 228] width 1462 height 11
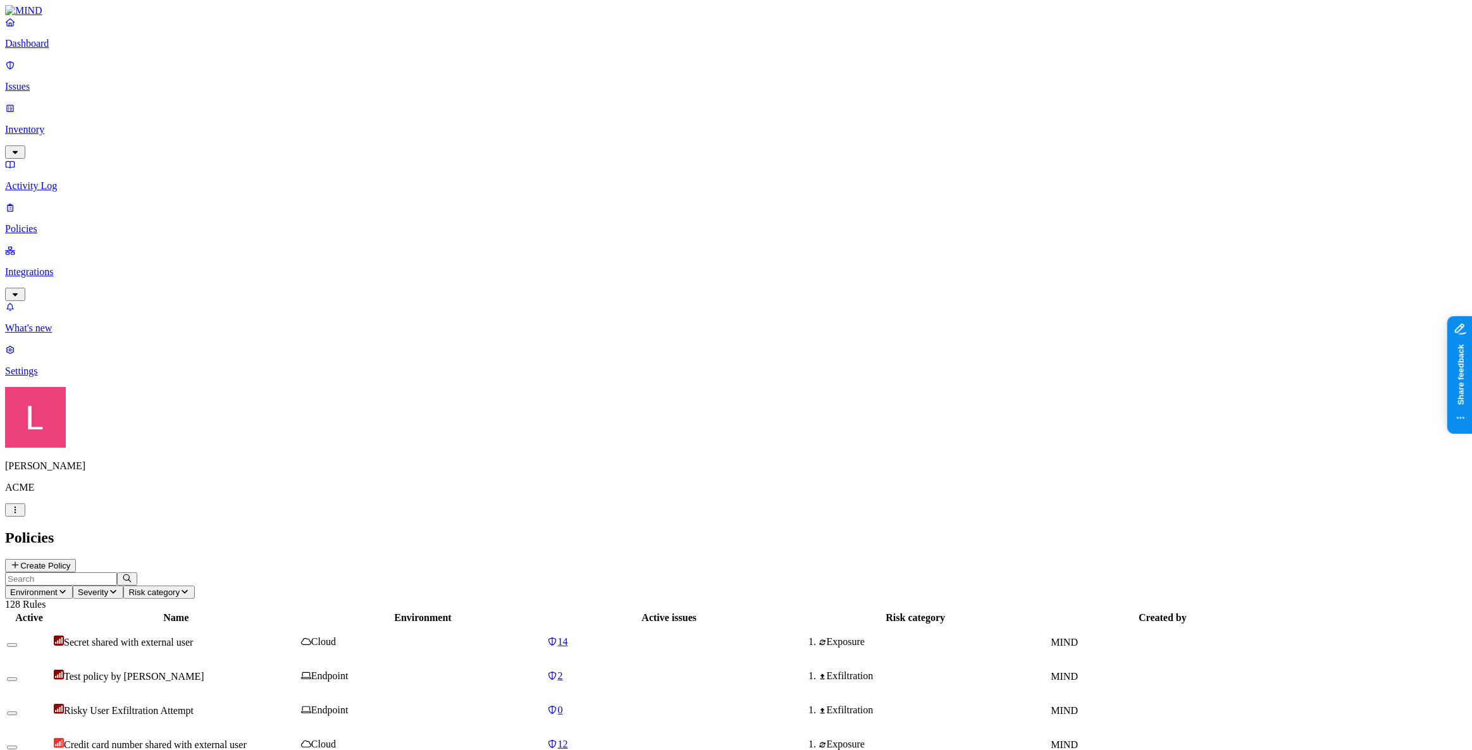
click at [117, 572] on input "text" at bounding box center [61, 578] width 112 height 13
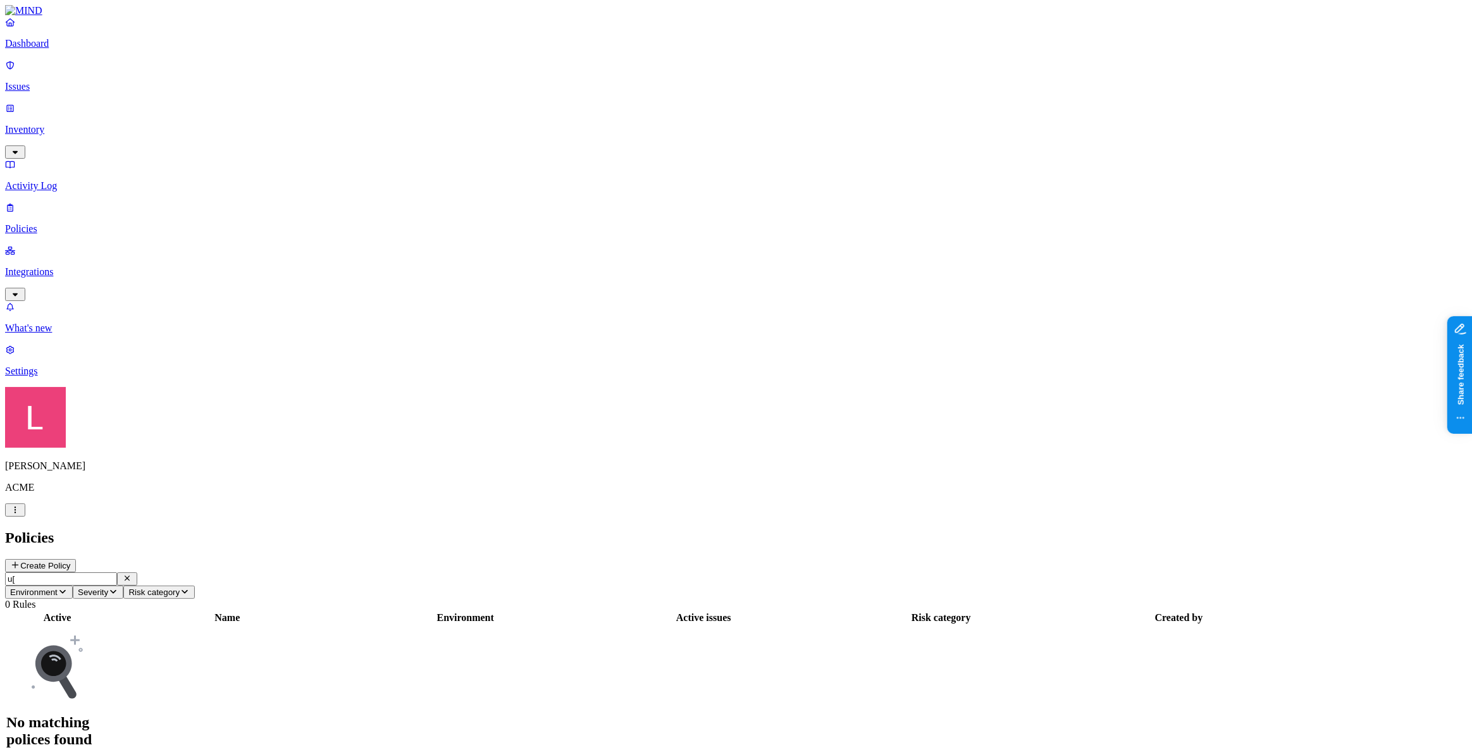
type input "u"
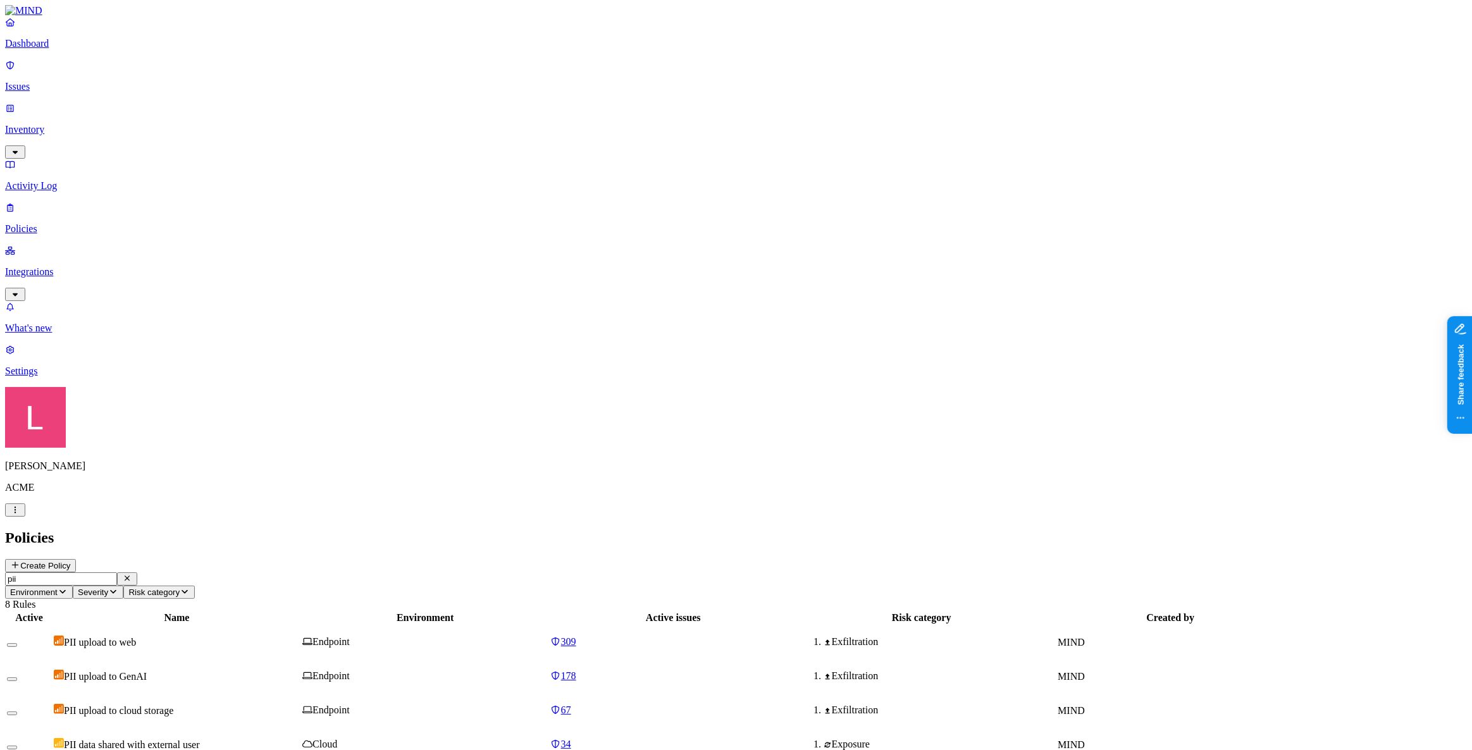
type input "pii"
click at [300, 636] on div "PII upload to web" at bounding box center [177, 642] width 246 height 13
click at [300, 670] on div "PII upload to GenAI" at bounding box center [177, 676] width 246 height 13
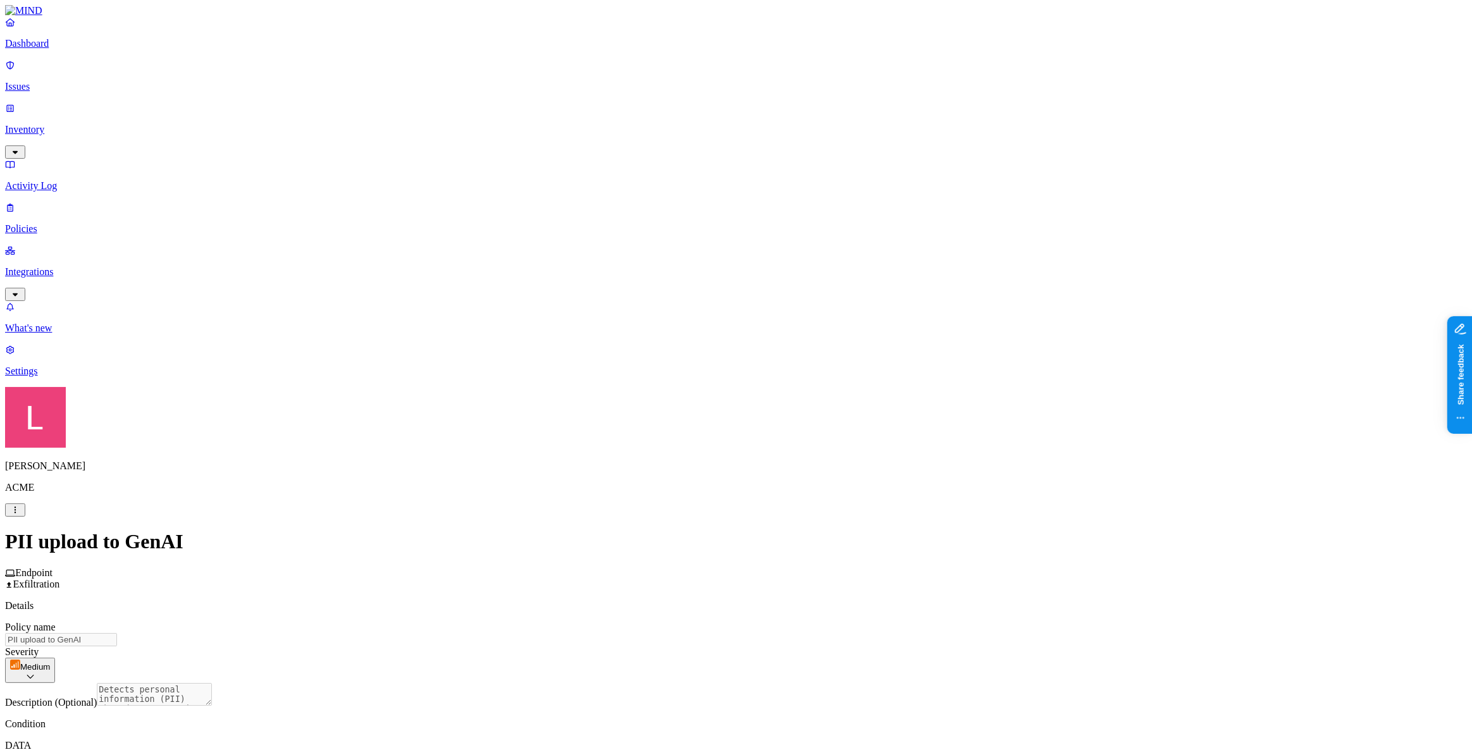
scroll to position [230, 0]
click at [682, 491] on html "Dashboard Issues Inventory Activity Log Policies Integrations What's new 1 Sett…" at bounding box center [736, 666] width 1472 height 1332
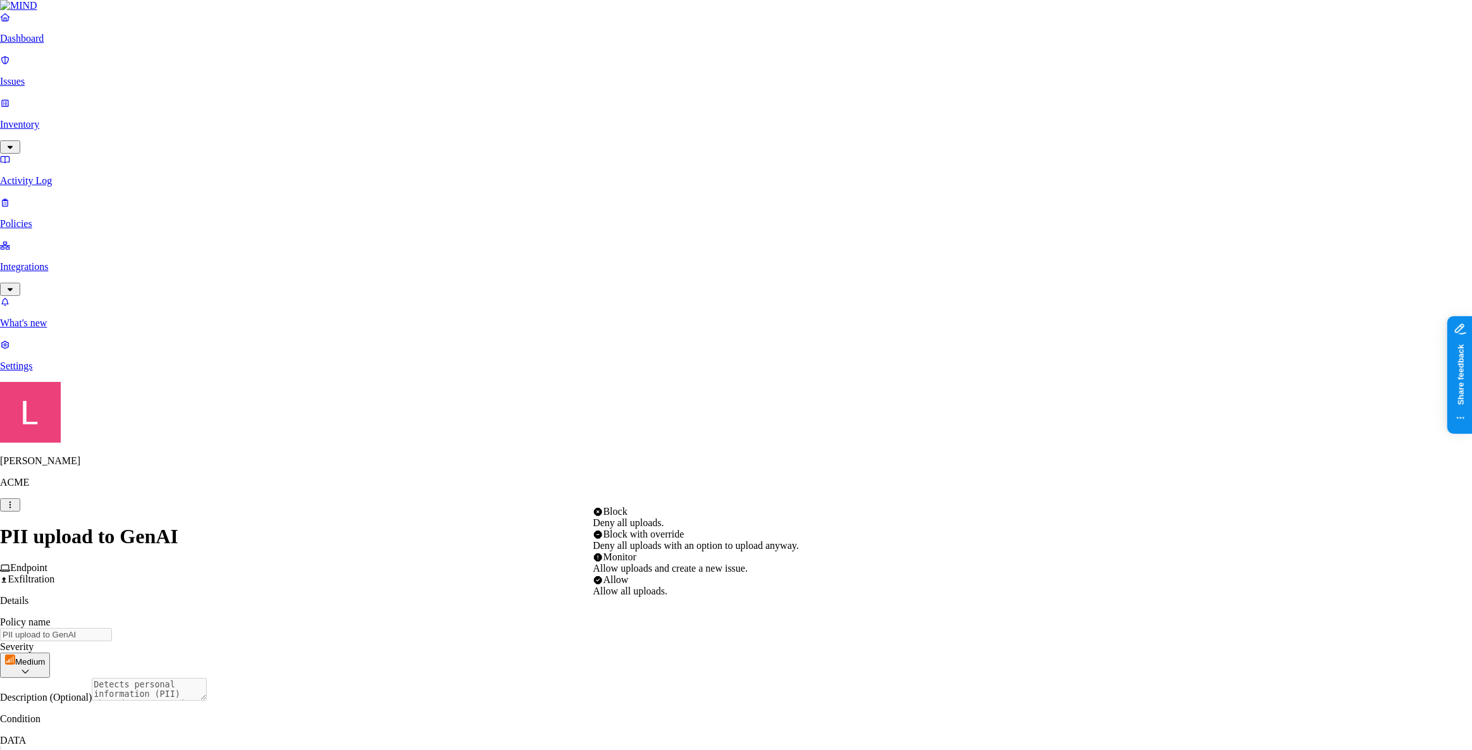
select select "3"
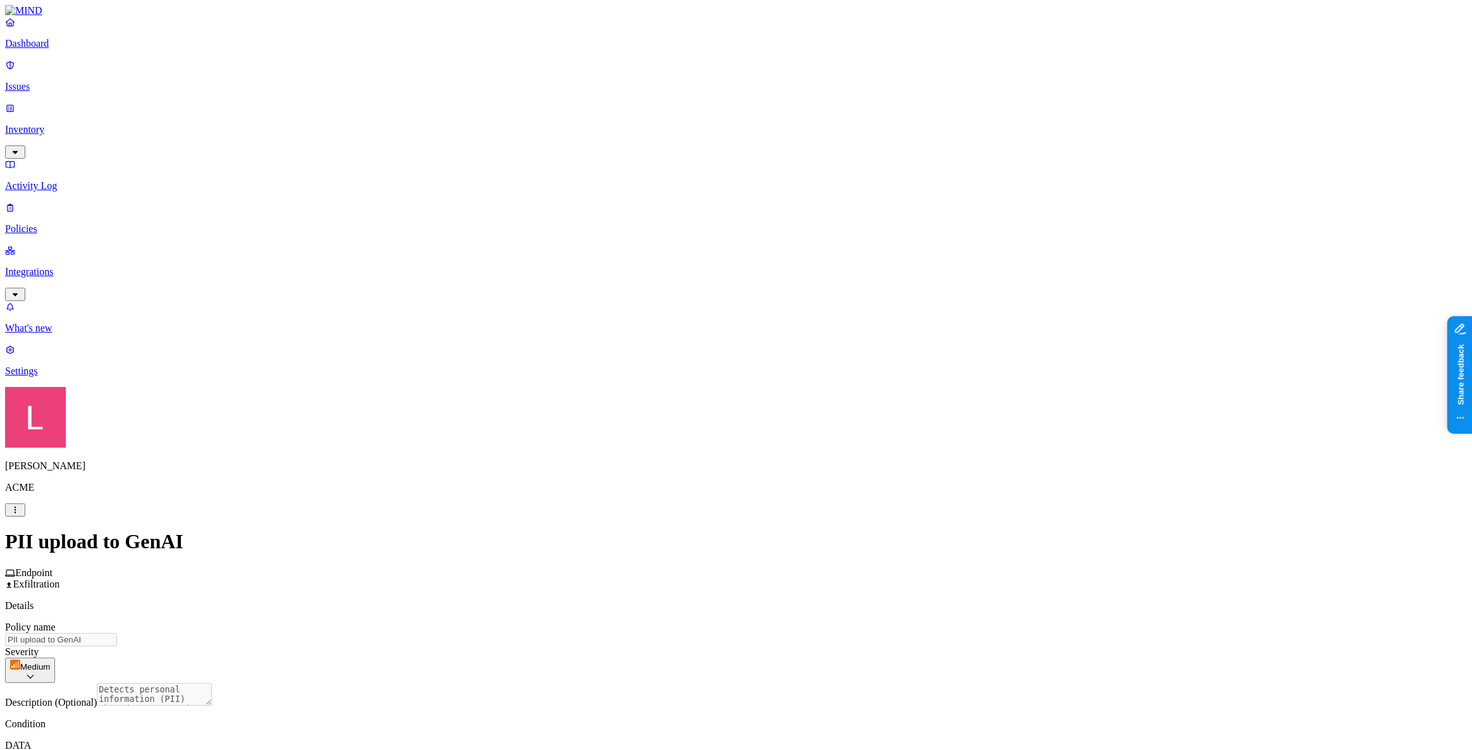
scroll to position [392, 0]
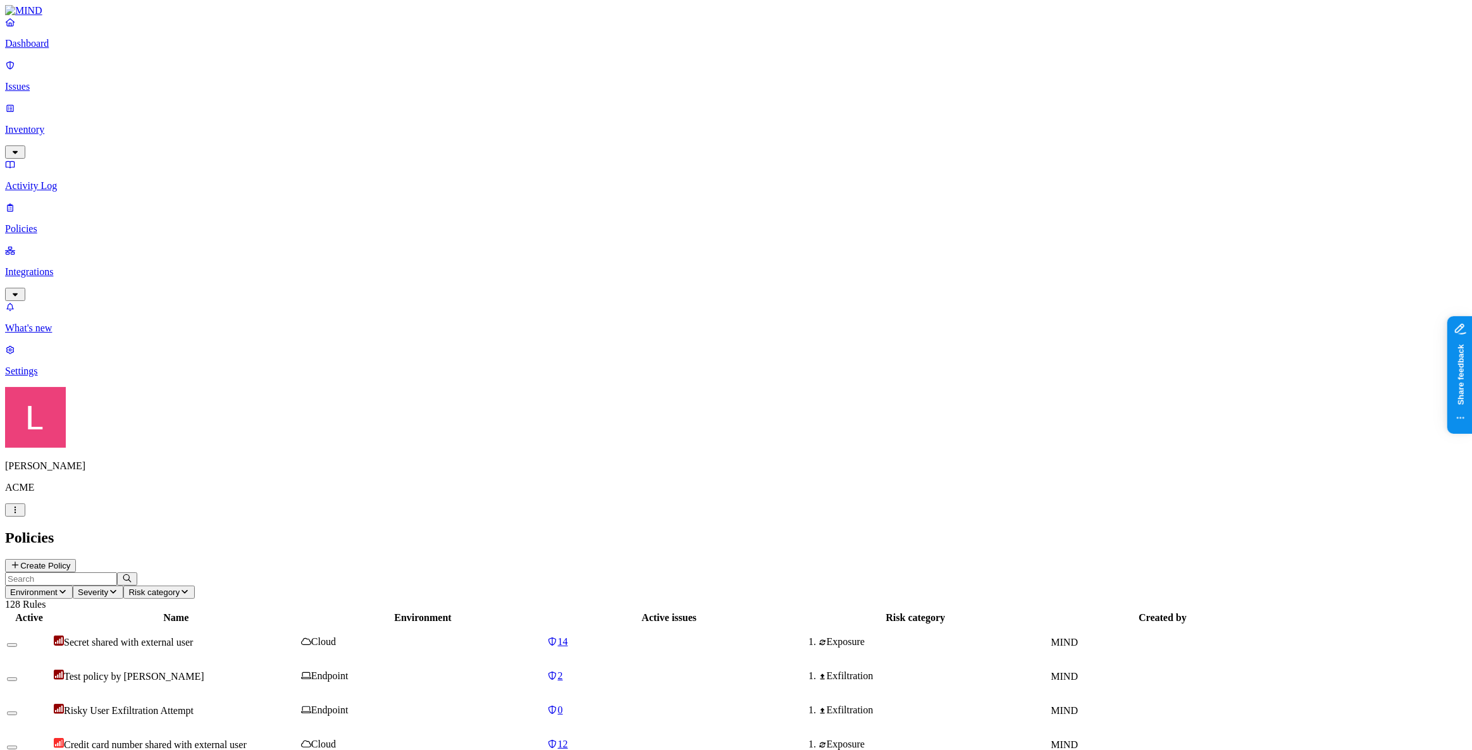
click at [96, 49] on p "Dashboard" at bounding box center [736, 43] width 1462 height 11
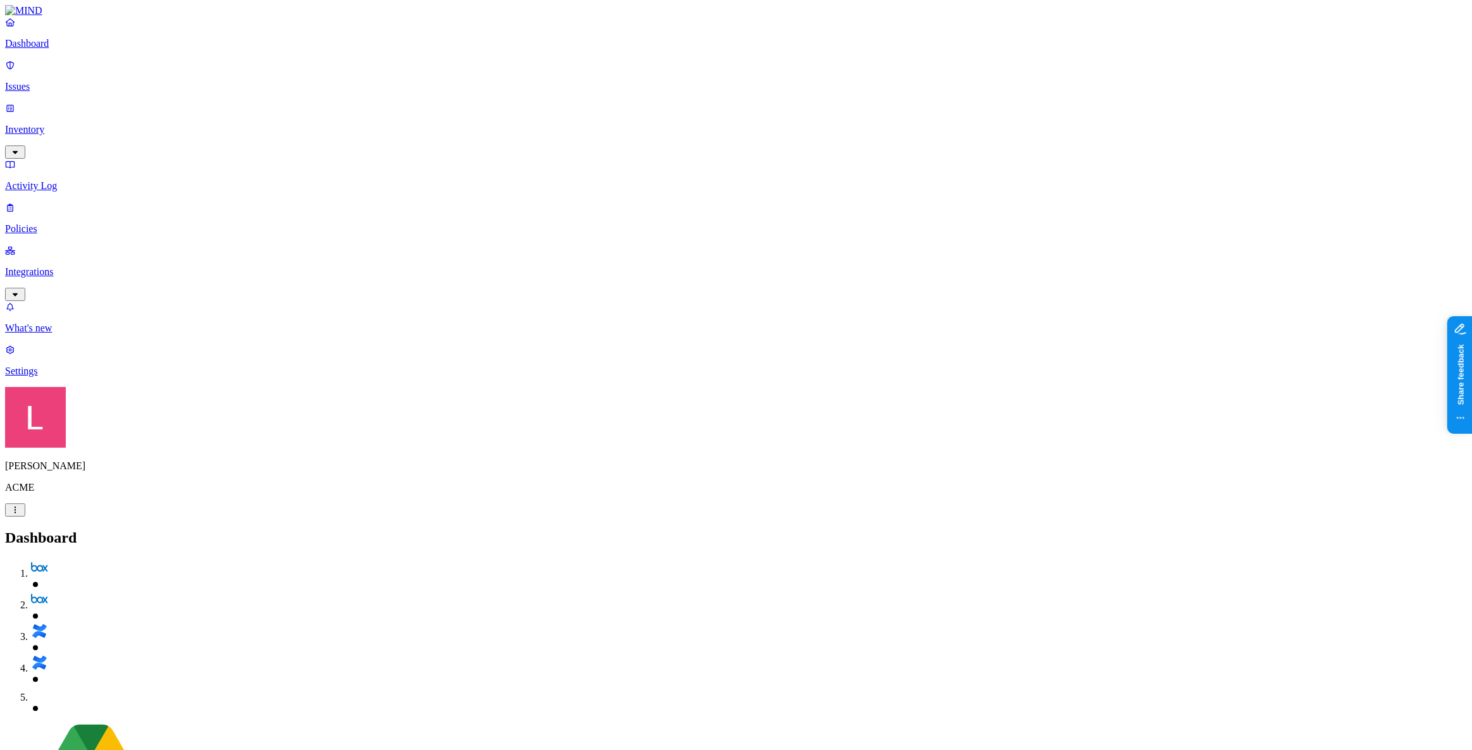
click at [56, 377] on p "Settings" at bounding box center [736, 371] width 1462 height 11
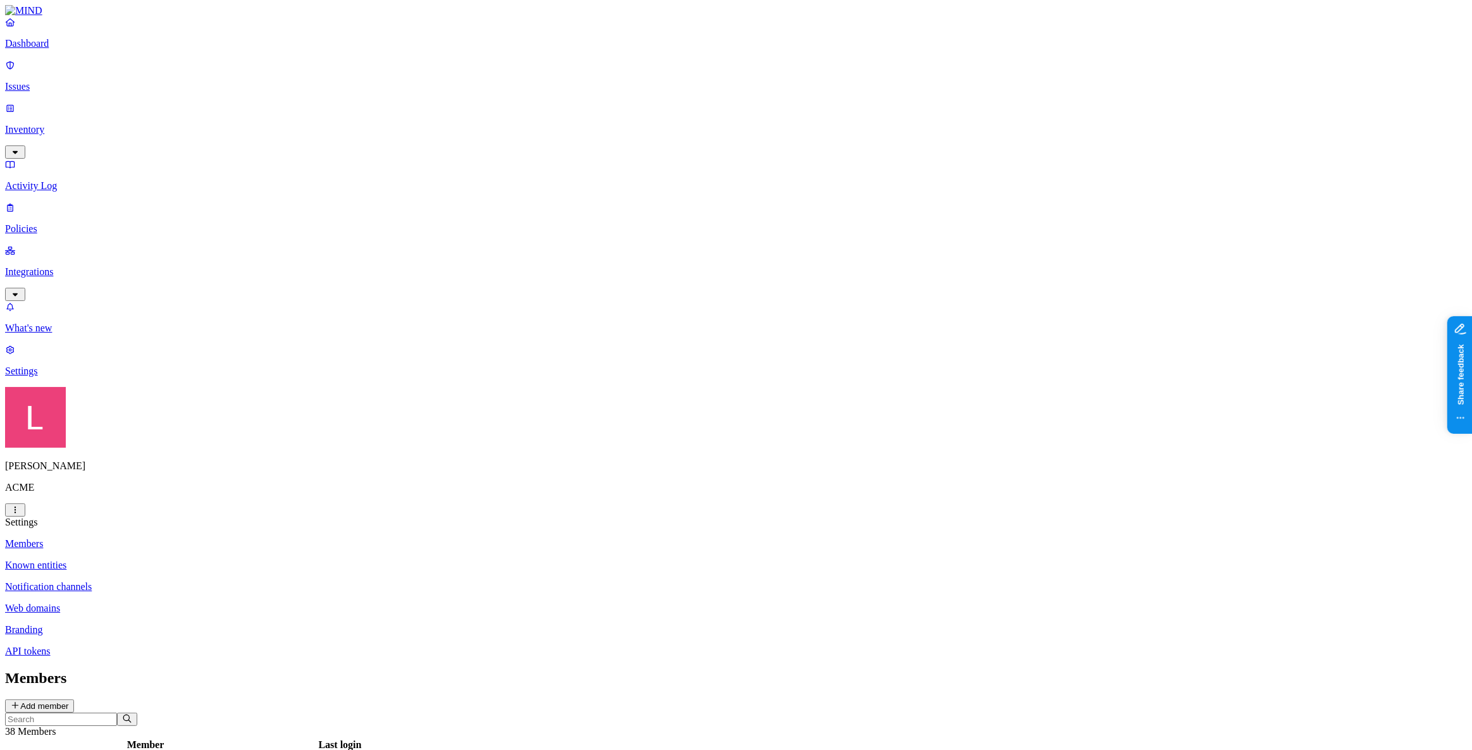
click at [74, 700] on button "Add member" at bounding box center [39, 706] width 69 height 13
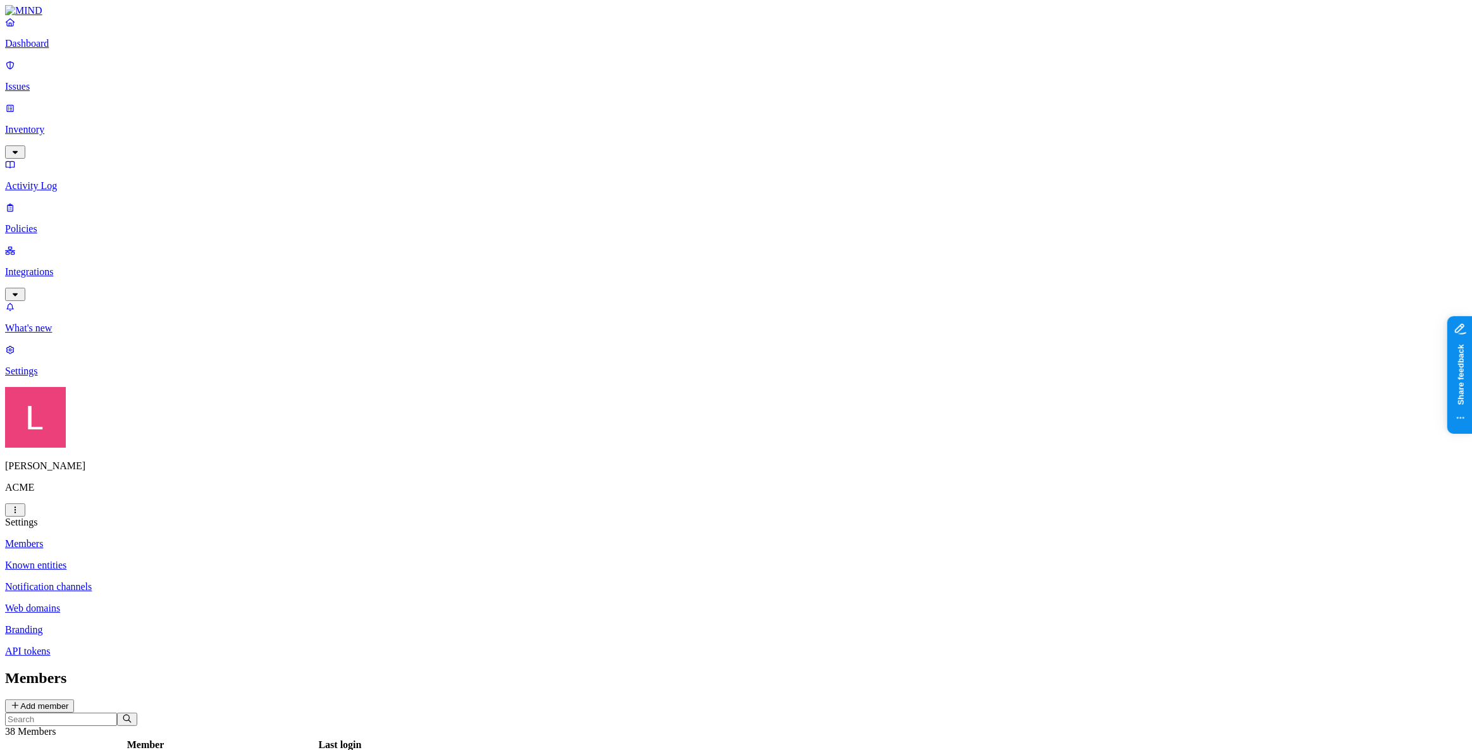
click at [63, 46] on link "Dashboard" at bounding box center [736, 32] width 1462 height 33
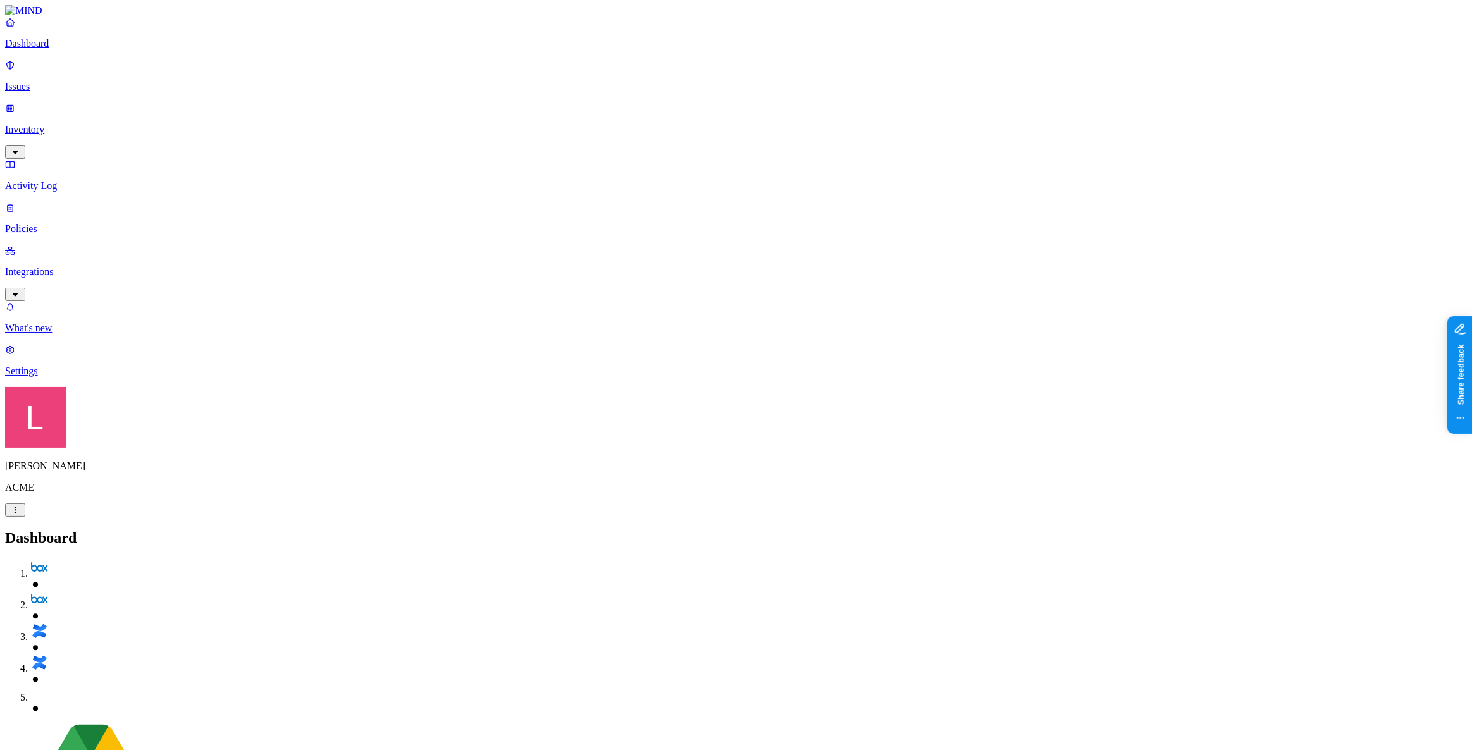
click at [61, 223] on p "Policies" at bounding box center [736, 228] width 1462 height 11
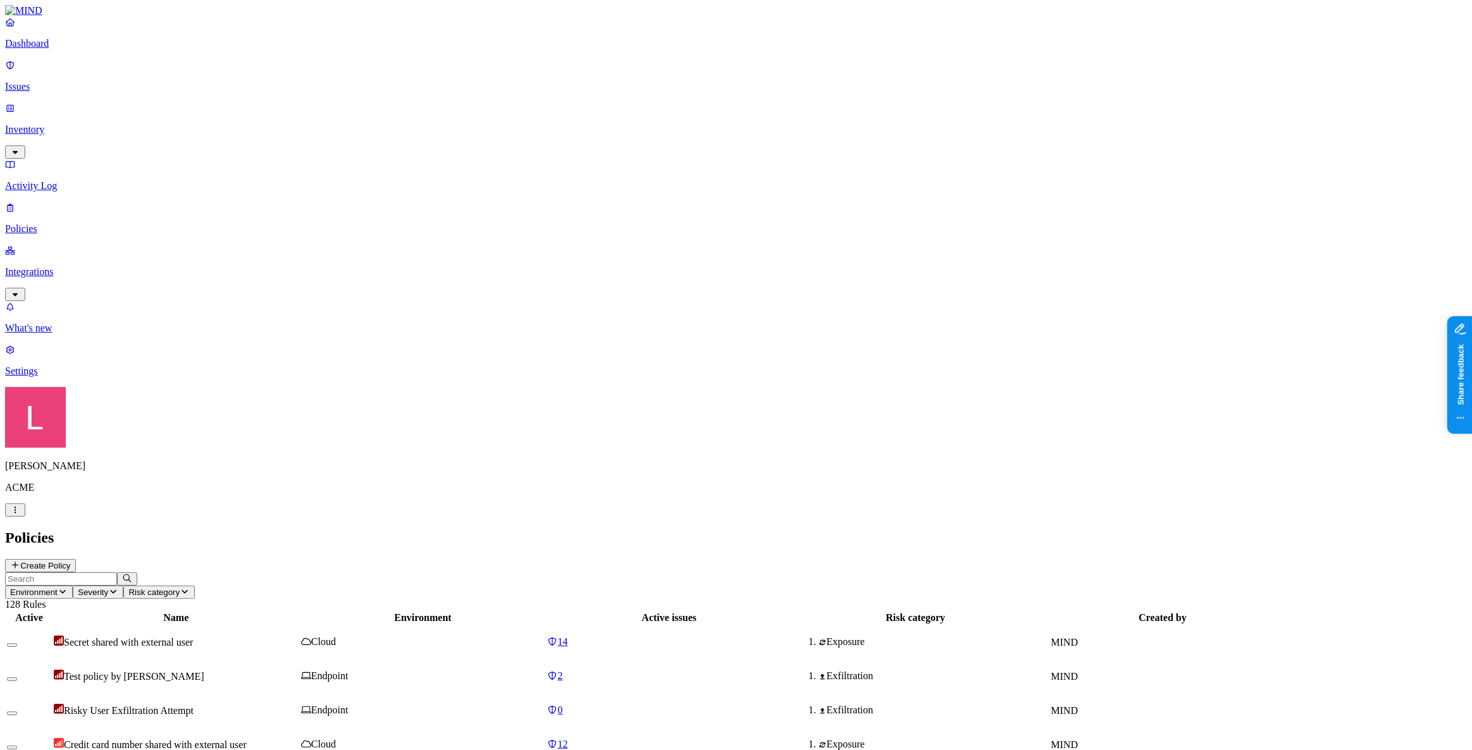
click at [76, 559] on button "Create Policy" at bounding box center [40, 565] width 71 height 13
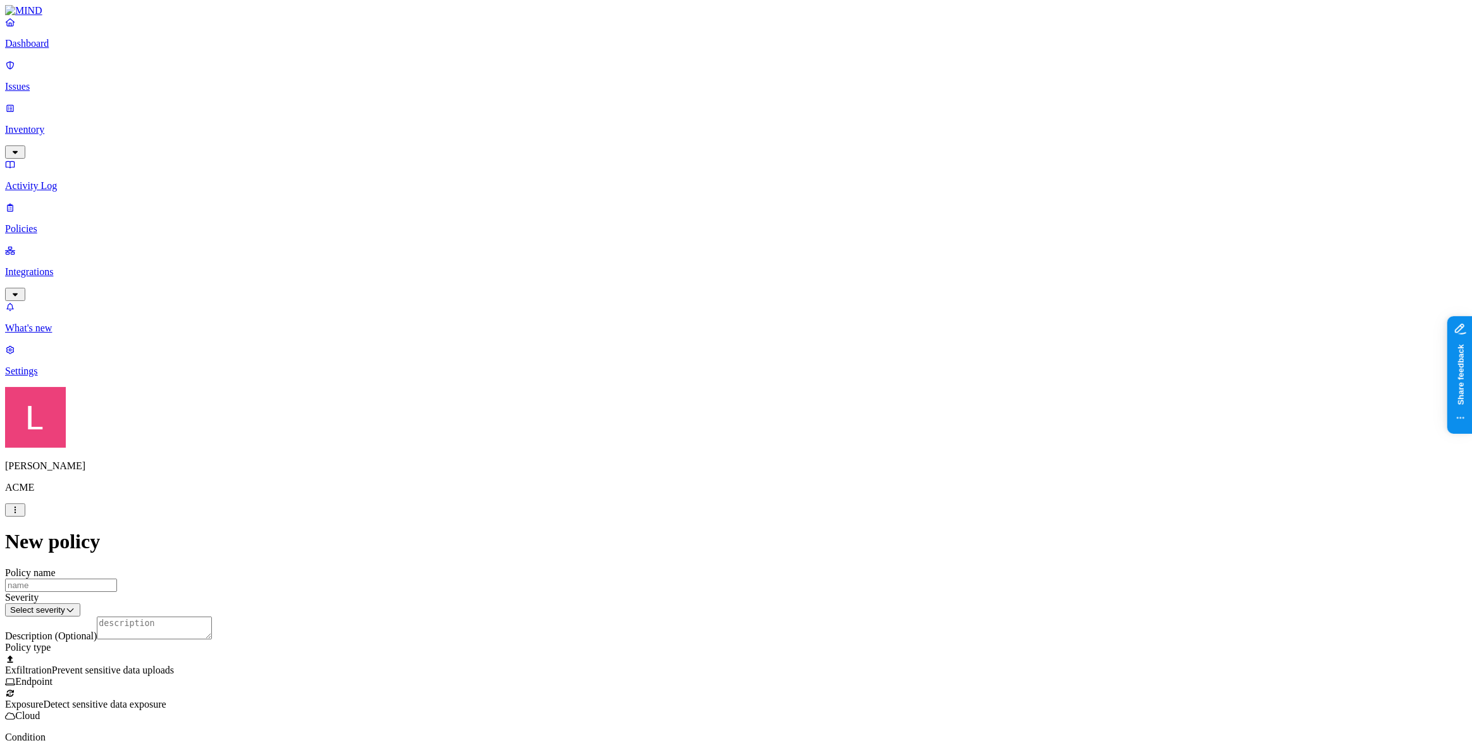
click at [661, 598] on label "Data type" at bounding box center [651, 593] width 19 height 22
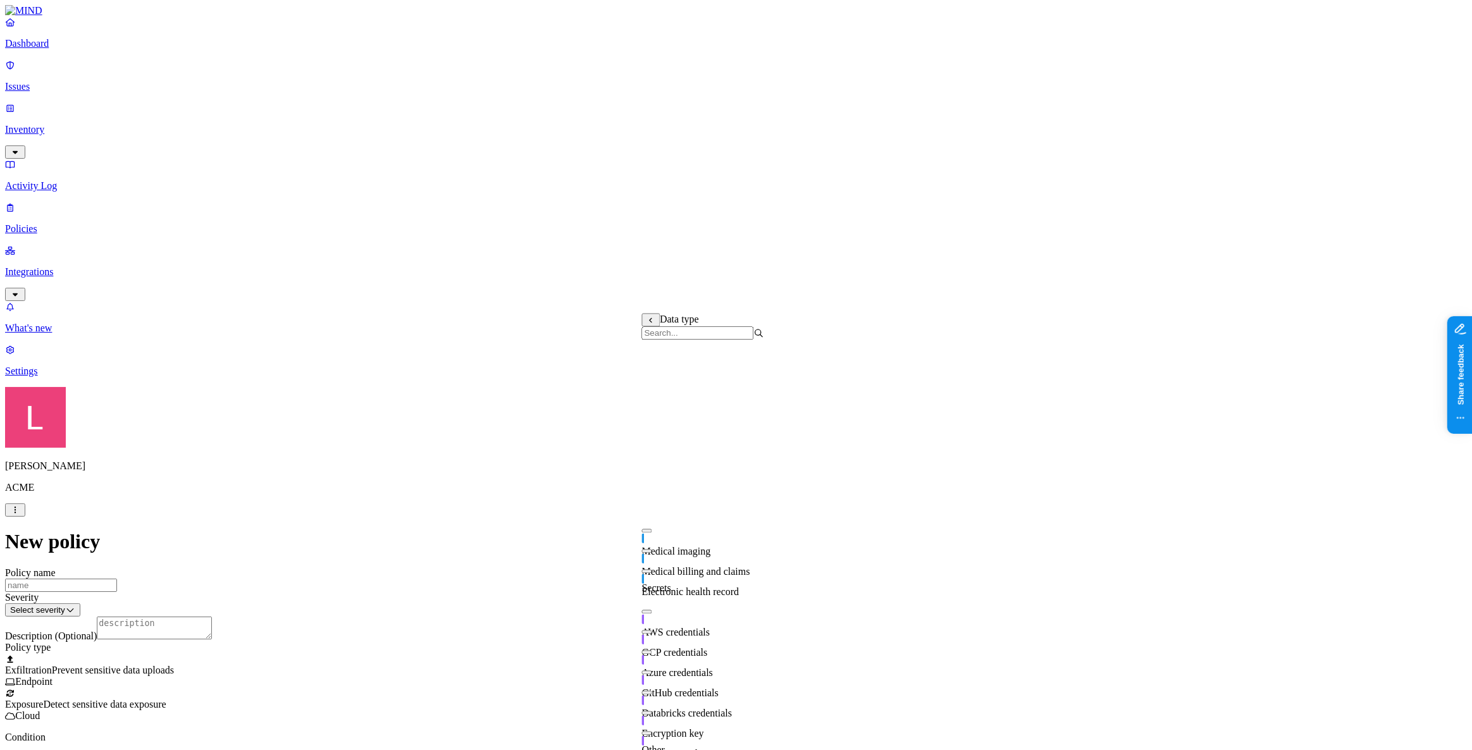
scroll to position [304, 0]
